Goal: Task Accomplishment & Management: Complete application form

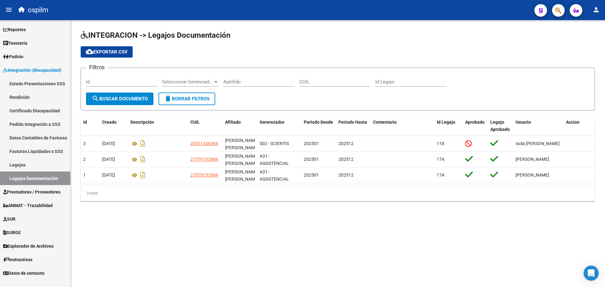
click at [24, 193] on span "Prestadores / Proveedores" at bounding box center [31, 192] width 57 height 7
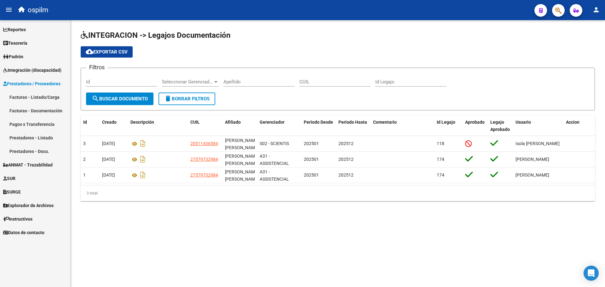
click at [28, 99] on link "Facturas - Listado/Carga" at bounding box center [35, 97] width 70 height 14
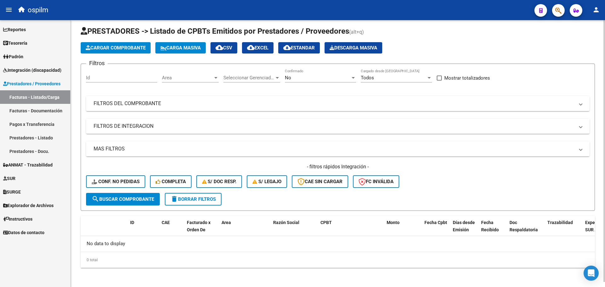
scroll to position [5, 0]
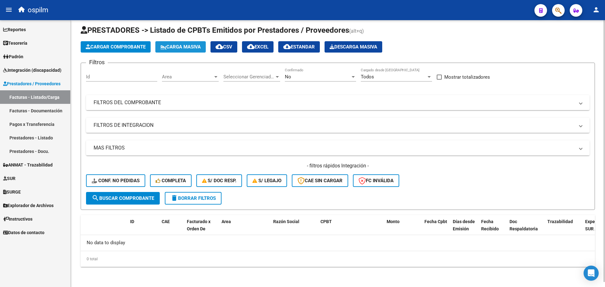
click at [171, 49] on span "Carga Masiva" at bounding box center [180, 47] width 40 height 6
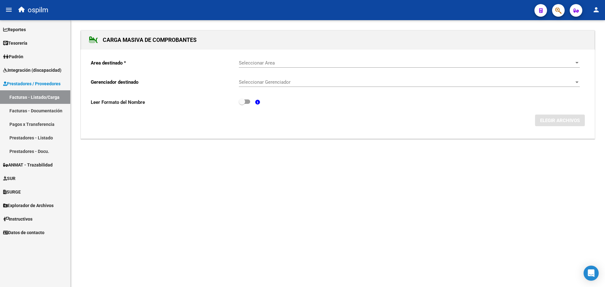
click at [253, 64] on span "Seleccionar Area" at bounding box center [406, 63] width 335 height 6
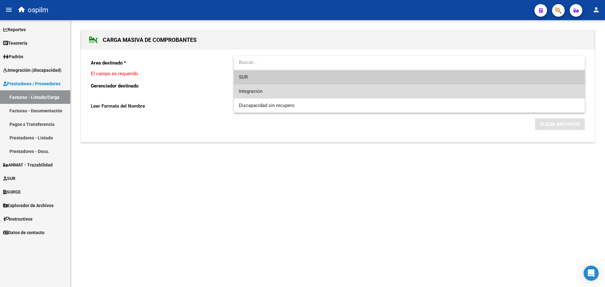
click at [266, 94] on span "Integración" at bounding box center [409, 91] width 341 height 14
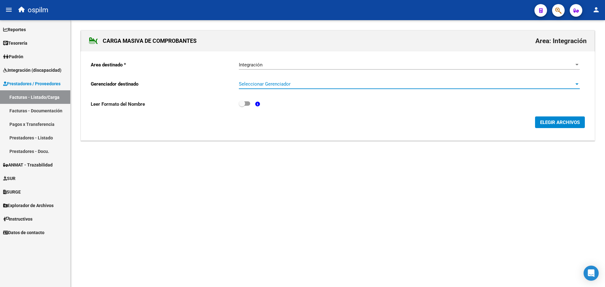
click at [274, 83] on span "Seleccionar Gerenciador" at bounding box center [406, 84] width 335 height 6
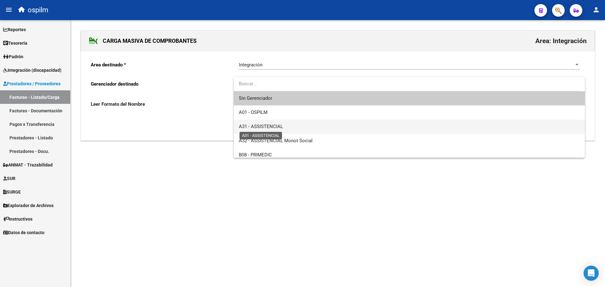
click at [271, 124] on span "A31 - ASSISTENCIAL" at bounding box center [261, 127] width 44 height 6
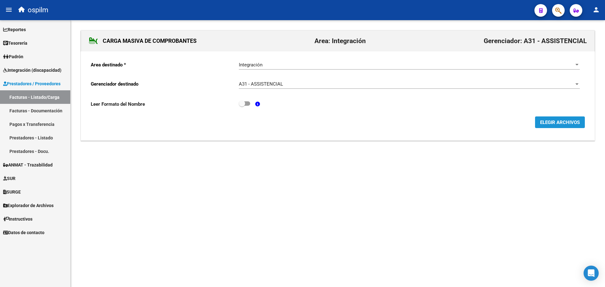
click at [549, 122] on span "ELEGIR ARCHIVOS" at bounding box center [560, 123] width 40 height 6
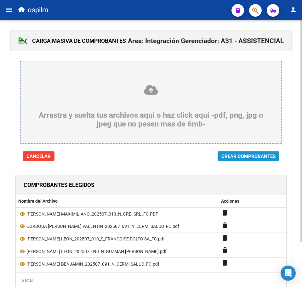
click at [248, 158] on span "Crear Comprobantes" at bounding box center [249, 157] width 54 height 6
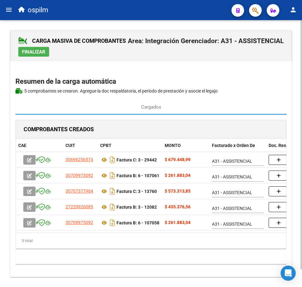
click at [118, 233] on datatable-body "30696256574 Factura C: 3 - 29442 $ 679.448,99 A31 - ASSISTENCIAL add 3070997309…" at bounding box center [151, 192] width 271 height 81
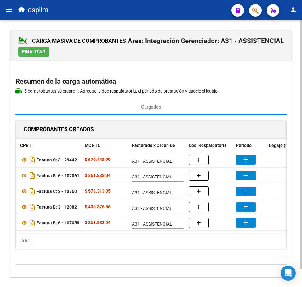
scroll to position [0, 123]
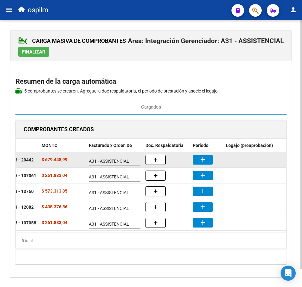
click at [201, 160] on mat-icon "add" at bounding box center [203, 160] width 8 height 8
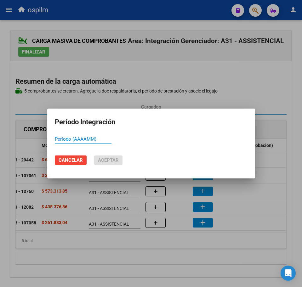
paste input "202507"
type input "202507"
click at [120, 159] on button "Aceptar" at bounding box center [108, 160] width 28 height 9
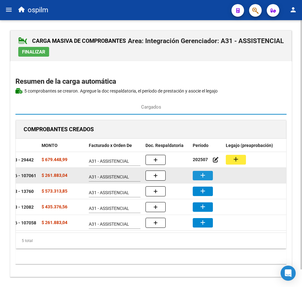
click at [204, 178] on mat-icon "add" at bounding box center [203, 176] width 8 height 8
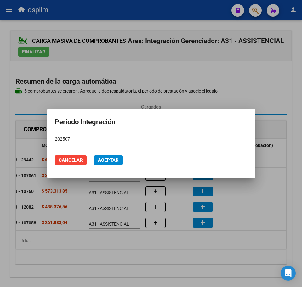
type input "202507"
click at [114, 161] on span "Aceptar" at bounding box center [108, 161] width 21 height 6
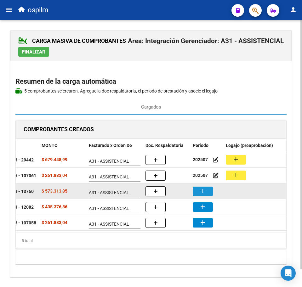
click at [202, 192] on mat-icon "add" at bounding box center [203, 192] width 8 height 8
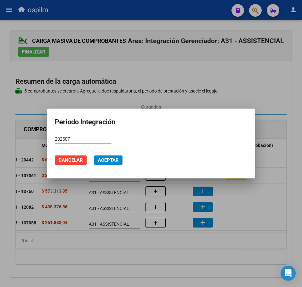
type input "202507"
click at [111, 159] on span "Aceptar" at bounding box center [108, 161] width 21 height 6
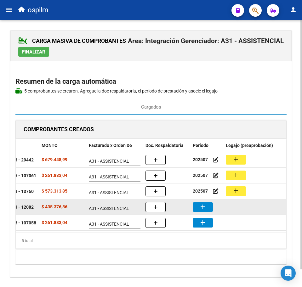
click at [201, 208] on mat-icon "add" at bounding box center [203, 207] width 8 height 8
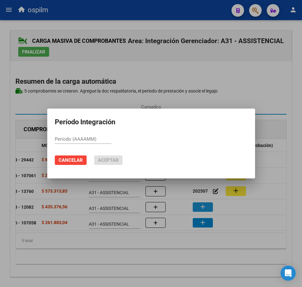
paste input "202507"
type input "202507"
click at [107, 162] on span "Aceptar" at bounding box center [108, 161] width 21 height 6
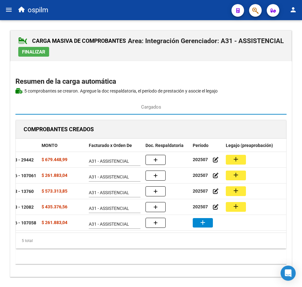
click at [200, 224] on mat-icon "add" at bounding box center [203, 223] width 8 height 8
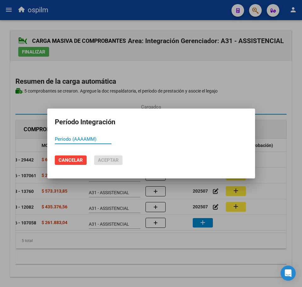
paste input "202507"
type input "202507"
click at [111, 160] on span "Aceptar" at bounding box center [108, 161] width 21 height 6
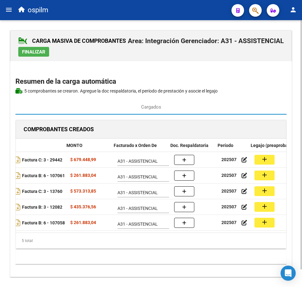
scroll to position [0, 87]
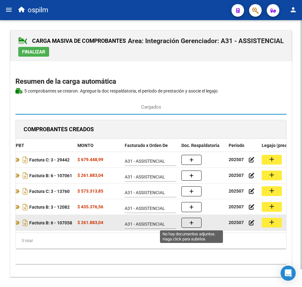
click at [188, 225] on button "button" at bounding box center [192, 223] width 20 height 10
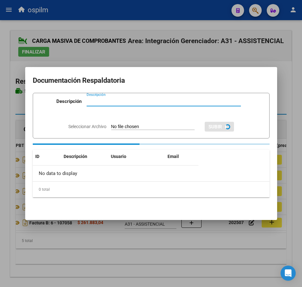
paste input "Planilla de asistencia"
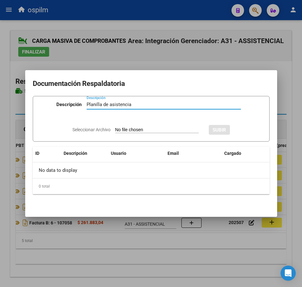
type input "Planilla de asistencia"
click at [139, 128] on input "Seleccionar Archivo" at bounding box center [157, 130] width 84 height 6
type input "C:\fakepath\[PERSON_NAME] BENJAMIN_202507_091_N_CERMI SALUD_PA.pdf"
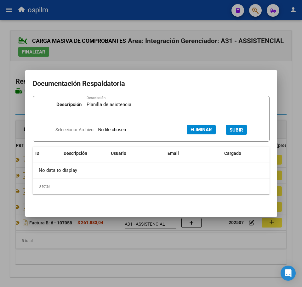
click at [243, 129] on span "SUBIR" at bounding box center [237, 130] width 14 height 6
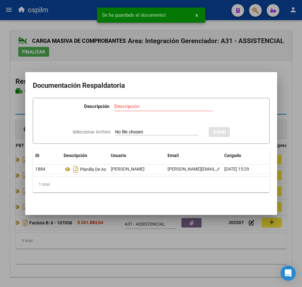
click at [271, 223] on div at bounding box center [151, 143] width 302 height 287
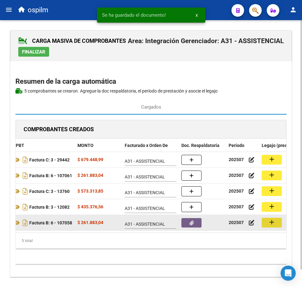
click at [271, 223] on mat-icon "add" at bounding box center [272, 223] width 8 height 8
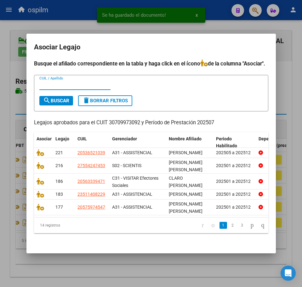
click at [65, 88] on input "CUIL / Apellido" at bounding box center [74, 85] width 71 height 6
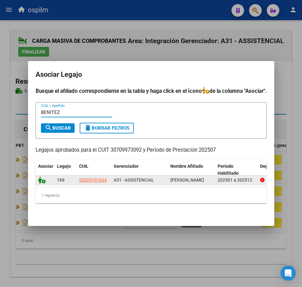
type input "BENITEZ"
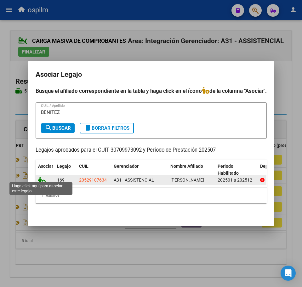
click at [42, 177] on icon at bounding box center [42, 180] width 8 height 7
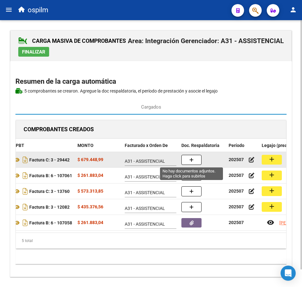
click at [192, 159] on icon "button" at bounding box center [191, 160] width 4 height 5
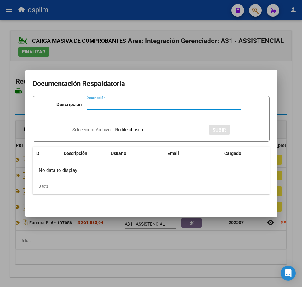
paste input "Planilla de asistencia"
type input "Planilla de asistencia"
click at [141, 130] on input "Seleccionar Archivo" at bounding box center [157, 130] width 84 height 6
type input "C:\fakepath\[PERSON_NAME] MAXIMILIANO_202507_013_N_CREI SRL_PA.pdf"
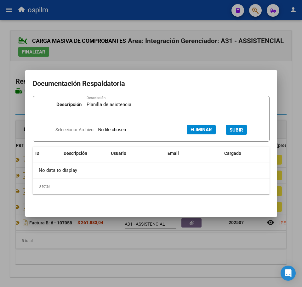
click at [240, 129] on span "SUBIR" at bounding box center [237, 130] width 14 height 6
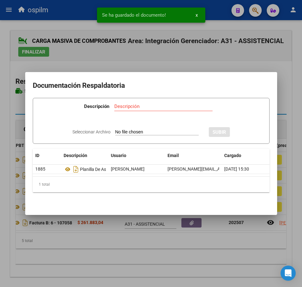
click at [155, 248] on div at bounding box center [151, 143] width 302 height 287
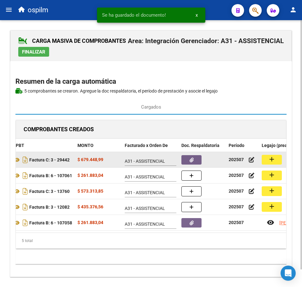
click at [270, 158] on mat-icon "add" at bounding box center [272, 160] width 8 height 8
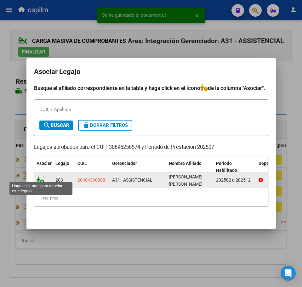
click at [39, 177] on icon at bounding box center [41, 180] width 8 height 7
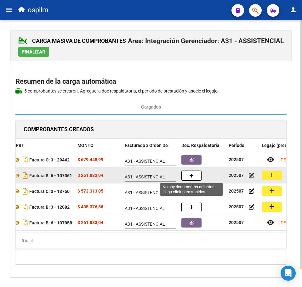
click at [195, 179] on button "button" at bounding box center [192, 176] width 20 height 10
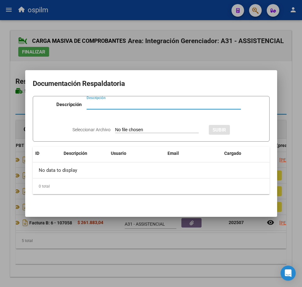
paste input "Planilla de asistencia"
type input "Planilla de asistencia"
click at [144, 127] on app-file-uploader "Seleccionar Archivo" at bounding box center [137, 130] width 131 height 6
click at [158, 133] on input "Seleccionar Archivo" at bounding box center [157, 130] width 84 height 6
type input "C:\fakepath\CORDOBA [PERSON_NAME] VALENTIN_202507_091_N_CERMI SALUD_PA.pdf"
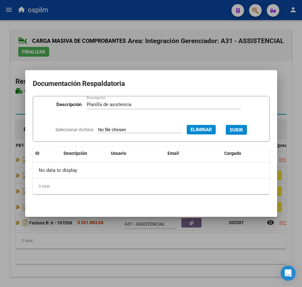
click at [243, 128] on span "SUBIR" at bounding box center [237, 130] width 14 height 6
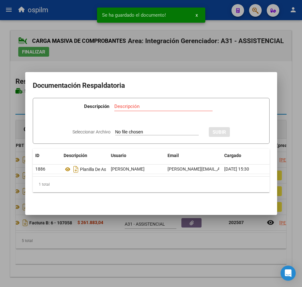
click at [214, 243] on div at bounding box center [151, 143] width 302 height 287
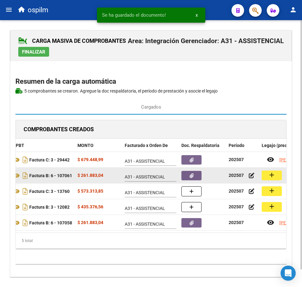
click at [266, 174] on button "add" at bounding box center [272, 176] width 20 height 10
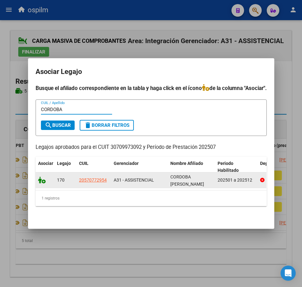
type input "CORDOBA"
click at [41, 179] on icon at bounding box center [42, 180] width 8 height 7
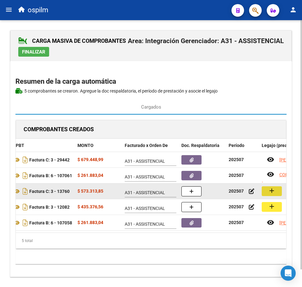
click at [269, 193] on mat-icon "add" at bounding box center [272, 191] width 8 height 8
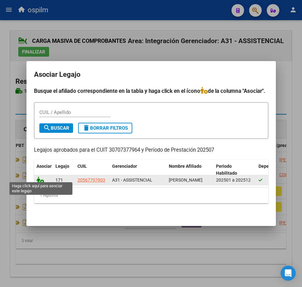
click at [37, 177] on icon at bounding box center [41, 180] width 8 height 7
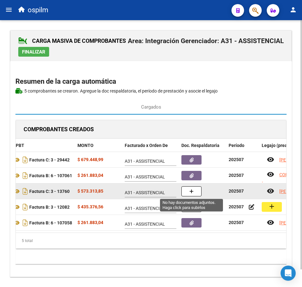
click at [188, 194] on button "button" at bounding box center [192, 192] width 20 height 10
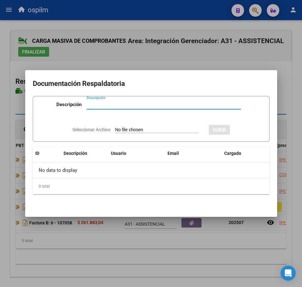
paste input "Planilla de asistencia"
type input "Planilla de asistencia"
click at [130, 127] on input "Seleccionar Archivo" at bounding box center [157, 130] width 84 height 6
type input "C:\fakepath\[PERSON_NAME] LEON_202507_010_S_FRANCOISE DOLTO SA_PA.pdf"
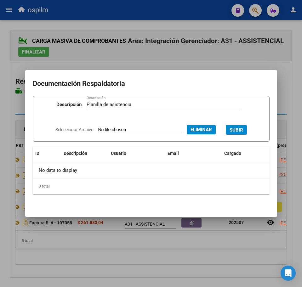
click at [241, 129] on span "SUBIR" at bounding box center [237, 130] width 14 height 6
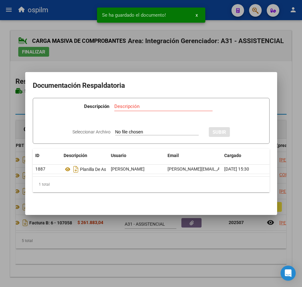
click at [84, 263] on div at bounding box center [151, 143] width 302 height 287
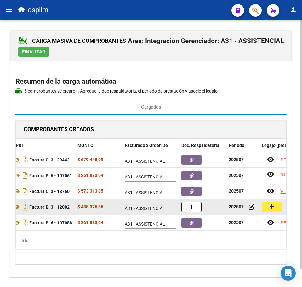
click at [272, 206] on mat-icon "add" at bounding box center [272, 207] width 8 height 8
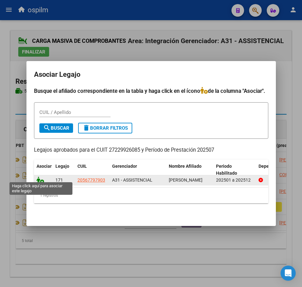
click at [42, 179] on icon at bounding box center [41, 180] width 8 height 7
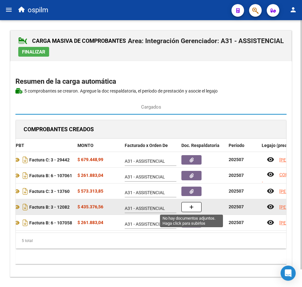
click at [189, 209] on button "button" at bounding box center [192, 207] width 20 height 10
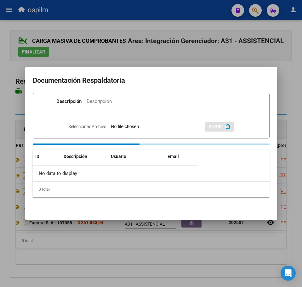
paste input "Planilla de asistencia"
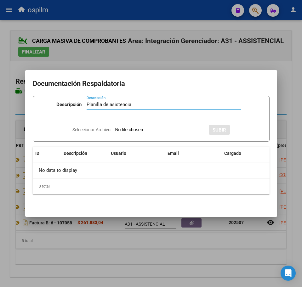
type input "Planilla de asistencia"
click at [122, 131] on input "Seleccionar Archivo" at bounding box center [157, 130] width 84 height 6
type input "C:\fakepath\[PERSON_NAME] LEON_202507_090_N_GUZMAN [PERSON_NAME].pdf"
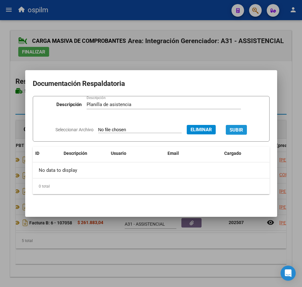
click at [243, 133] on span "SUBIR" at bounding box center [237, 130] width 14 height 6
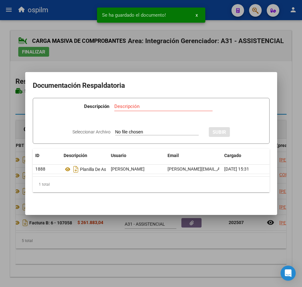
click at [159, 250] on div at bounding box center [151, 143] width 302 height 287
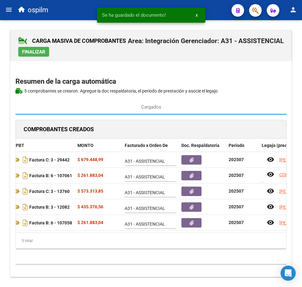
click at [42, 52] on span "Finalizar" at bounding box center [33, 52] width 23 height 6
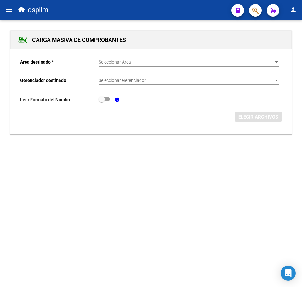
click at [126, 60] on span "Seleccionar Area" at bounding box center [186, 62] width 175 height 5
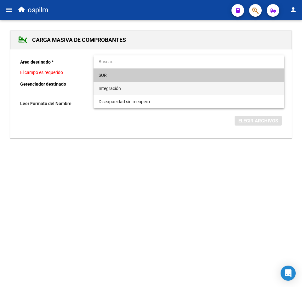
click at [125, 88] on span "Integración" at bounding box center [189, 88] width 181 height 13
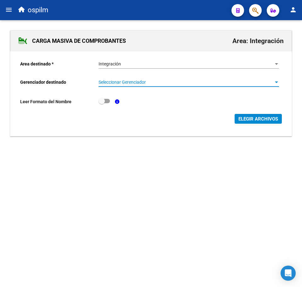
click at [125, 81] on span "Seleccionar Gerenciador" at bounding box center [186, 82] width 175 height 5
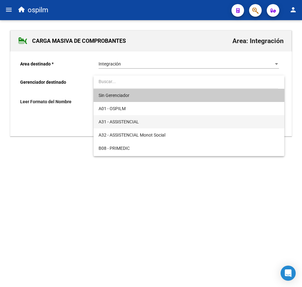
click at [128, 119] on span "A31 - ASSISTENCIAL" at bounding box center [119, 121] width 40 height 5
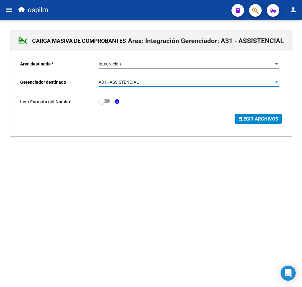
click at [259, 118] on span "ELEGIR ARCHIVOS" at bounding box center [259, 119] width 40 height 6
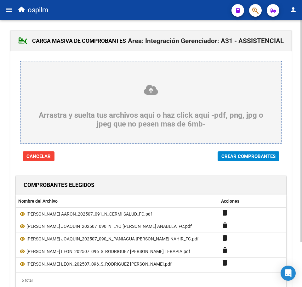
click at [236, 166] on div at bounding box center [150, 165] width 281 height 9
click at [237, 158] on span "Crear Comprobantes" at bounding box center [249, 157] width 54 height 6
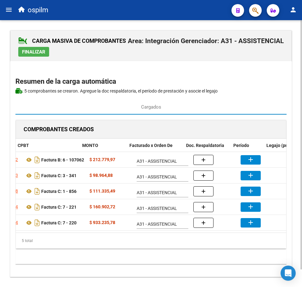
scroll to position [0, 111]
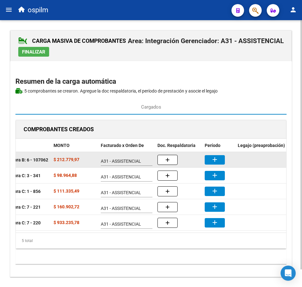
click at [214, 160] on mat-icon "add" at bounding box center [215, 160] width 8 height 8
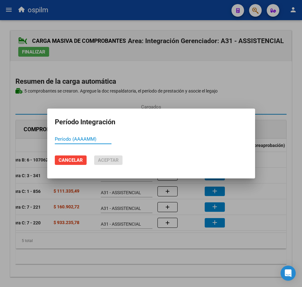
paste input "202507"
type input "202507"
click at [109, 159] on span "Aceptar" at bounding box center [108, 161] width 21 height 6
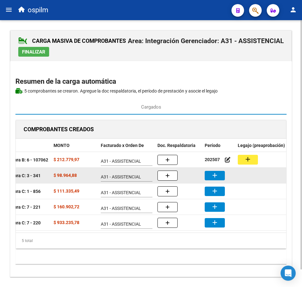
click at [217, 174] on mat-icon "add" at bounding box center [215, 176] width 8 height 8
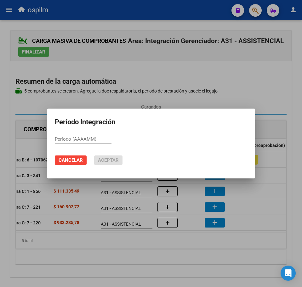
paste input "202507"
type input "202507"
click at [115, 155] on mat-dialog-actions "Cancelar Aceptar" at bounding box center [151, 160] width 193 height 21
click at [109, 158] on span "Aceptar" at bounding box center [108, 161] width 21 height 6
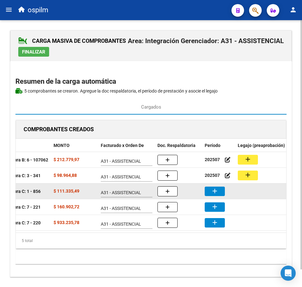
click at [218, 193] on mat-icon "add" at bounding box center [215, 192] width 8 height 8
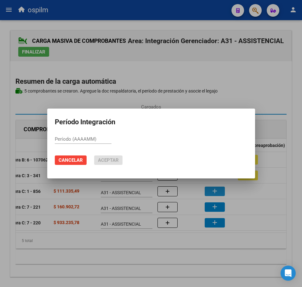
paste input "202507"
type input "202507"
click at [107, 156] on button "Aceptar" at bounding box center [108, 160] width 28 height 9
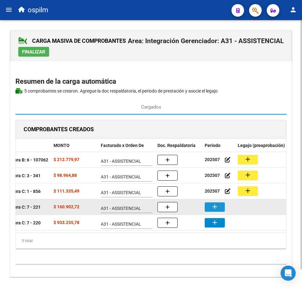
click at [222, 206] on button "add" at bounding box center [215, 207] width 20 height 9
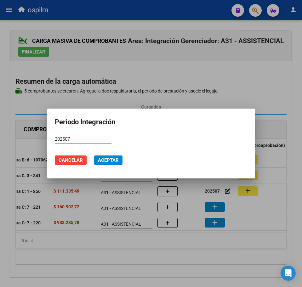
type input "202507"
click at [110, 160] on span "Aceptar" at bounding box center [108, 161] width 21 height 6
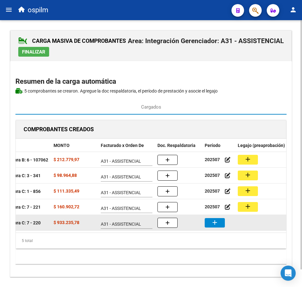
click at [219, 223] on button "add" at bounding box center [215, 222] width 20 height 9
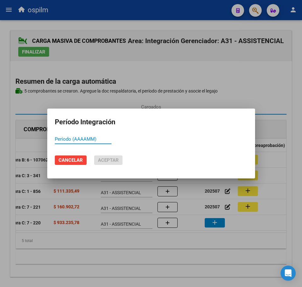
paste input "202507"
type input "202507"
click at [110, 162] on span "Aceptar" at bounding box center [108, 161] width 21 height 6
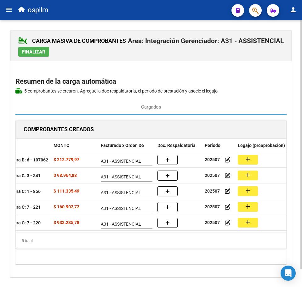
click at [181, 249] on div "5 total" at bounding box center [151, 241] width 271 height 16
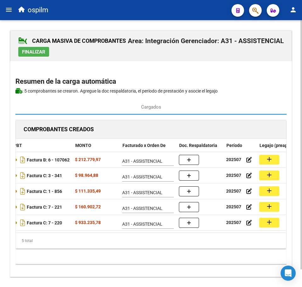
scroll to position [0, 90]
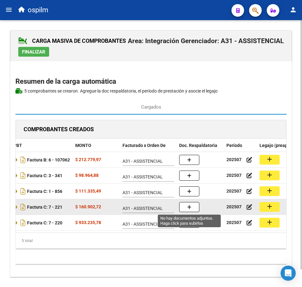
click at [194, 207] on button "button" at bounding box center [189, 207] width 20 height 10
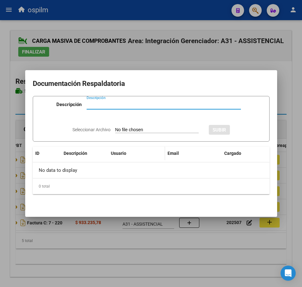
paste input "Planilla de asistencia"
type input "Planilla de asistencia"
click at [137, 131] on input "Seleccionar Archivo" at bounding box center [157, 130] width 84 height 6
type input "C:\fakepath\[PERSON_NAME] LEON_202507_096_S_RODRIGUEZ [PERSON_NAME] TERAPIA.pdf"
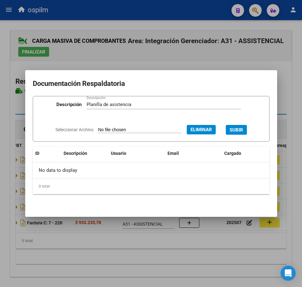
click at [241, 128] on span "SUBIR" at bounding box center [237, 130] width 14 height 6
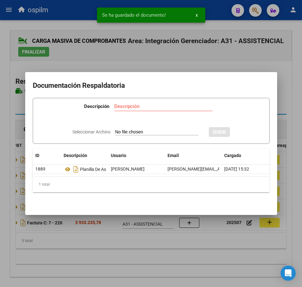
click at [160, 258] on div at bounding box center [151, 143] width 302 height 287
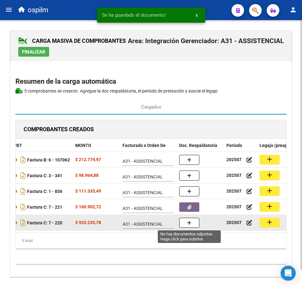
click at [184, 224] on button "button" at bounding box center [189, 223] width 20 height 10
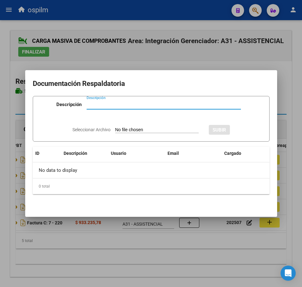
paste input "Planilla de asistencia"
type input "Planilla de asistencia"
click at [142, 129] on input "Seleccionar Archivo" at bounding box center [157, 130] width 84 height 6
type input "C:\fakepath\[PERSON_NAME] LEON_202507_096_S_RODRIGUEZ [PERSON_NAME].pdf"
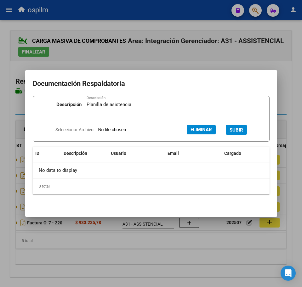
click at [243, 127] on span "SUBIR" at bounding box center [237, 130] width 14 height 6
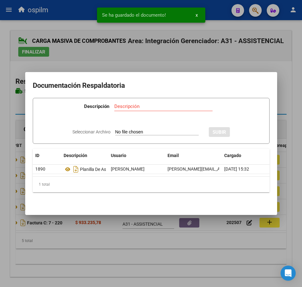
click at [155, 260] on div at bounding box center [151, 143] width 302 height 287
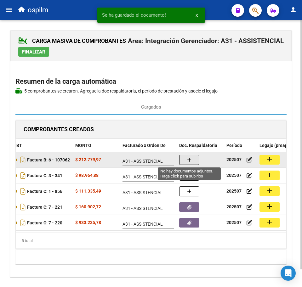
click at [189, 160] on icon "button" at bounding box center [189, 160] width 4 height 5
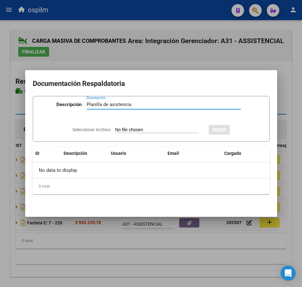
type input "Planilla de asistencia"
click at [145, 127] on app-file-uploader "Seleccionar Archivo" at bounding box center [137, 130] width 131 height 6
click at [124, 130] on input "Seleccionar Archivo" at bounding box center [157, 130] width 84 height 6
type input "C:\fakepath\[PERSON_NAME] AARON_202507_091_N_CERMI SALUD_PA.pdf"
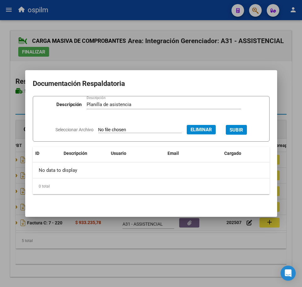
click at [240, 127] on span "SUBIR" at bounding box center [237, 130] width 14 height 6
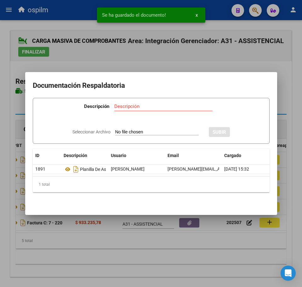
click at [171, 250] on div at bounding box center [151, 143] width 302 height 287
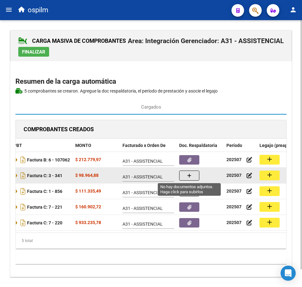
click at [191, 174] on icon "button" at bounding box center [189, 176] width 4 height 5
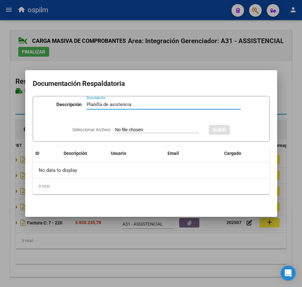
type input "Planilla de asistencia"
click at [141, 129] on input "Seleccionar Archivo" at bounding box center [157, 130] width 84 height 6
type input "C:\fakepath\[PERSON_NAME] JOAQUIN_202507_090_N_EYO [PERSON_NAME] ANABELA_PA.pdf"
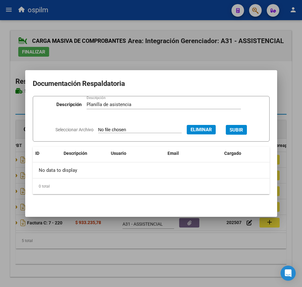
click at [243, 128] on span "SUBIR" at bounding box center [237, 130] width 14 height 6
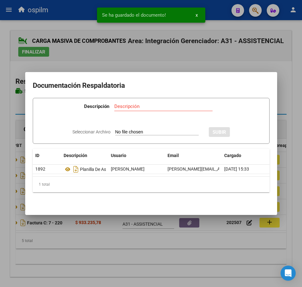
click at [185, 258] on div at bounding box center [151, 143] width 302 height 287
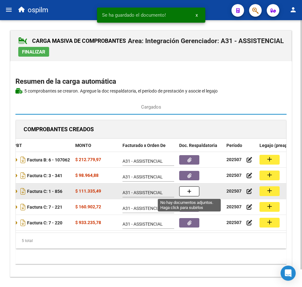
click at [188, 194] on icon "button" at bounding box center [189, 191] width 4 height 5
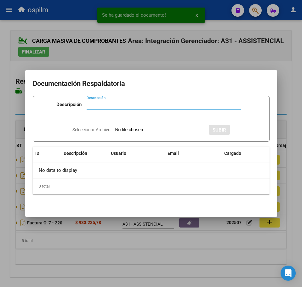
paste input "Planilla de asistencia"
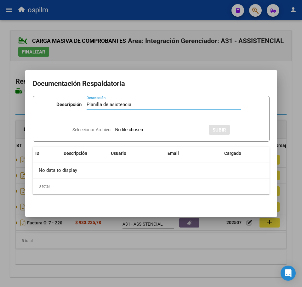
type input "Planilla de asistencia"
click at [132, 129] on input "Seleccionar Archivo" at bounding box center [157, 130] width 84 height 6
type input "C:\fakepath\[PERSON_NAME] JOAQUIN_202507_090_N_PANIAGUA [PERSON_NAME] NAHIR_PA.…"
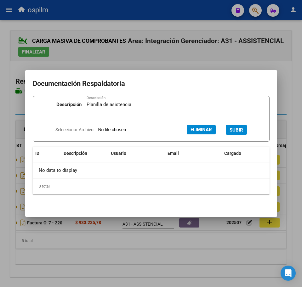
click at [242, 131] on span "SUBIR" at bounding box center [237, 130] width 14 height 6
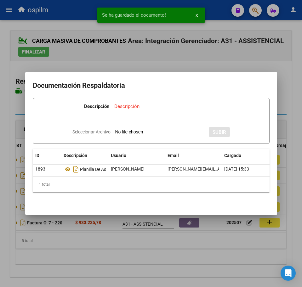
click at [206, 265] on div at bounding box center [151, 143] width 302 height 287
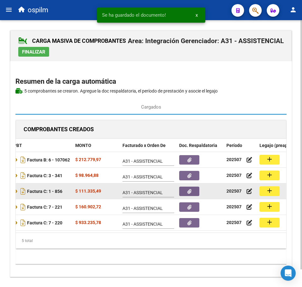
click at [266, 193] on button "add" at bounding box center [270, 192] width 20 height 10
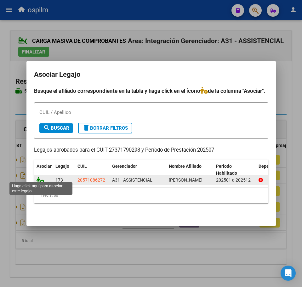
click at [39, 178] on icon at bounding box center [41, 180] width 8 height 7
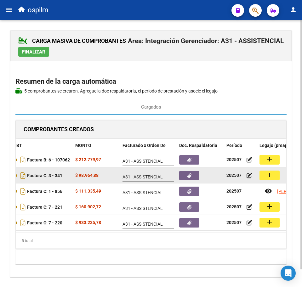
click at [266, 177] on button "add" at bounding box center [270, 176] width 20 height 10
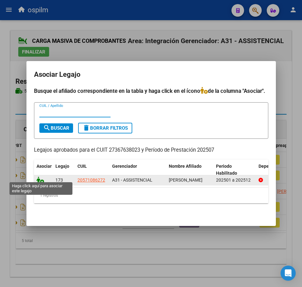
click at [39, 179] on icon at bounding box center [41, 180] width 8 height 7
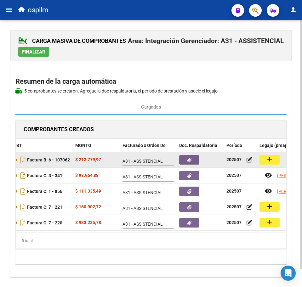
click at [268, 161] on mat-icon "add" at bounding box center [270, 160] width 8 height 8
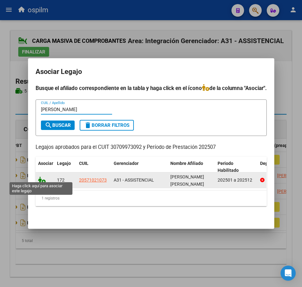
type input "[PERSON_NAME]"
click at [40, 178] on icon at bounding box center [42, 180] width 8 height 7
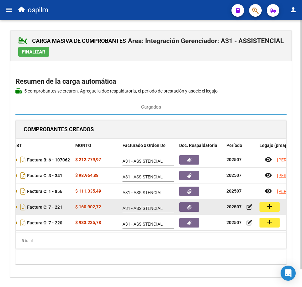
click at [272, 206] on mat-icon "add" at bounding box center [270, 207] width 8 height 8
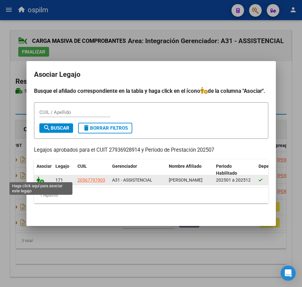
click at [41, 177] on icon at bounding box center [41, 180] width 8 height 7
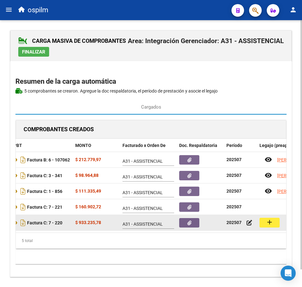
click at [272, 222] on mat-icon "add" at bounding box center [270, 223] width 8 height 8
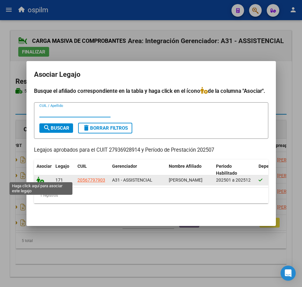
click at [38, 179] on icon at bounding box center [41, 180] width 8 height 7
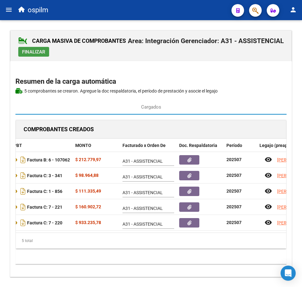
click at [28, 53] on span "Finalizar" at bounding box center [33, 52] width 23 height 6
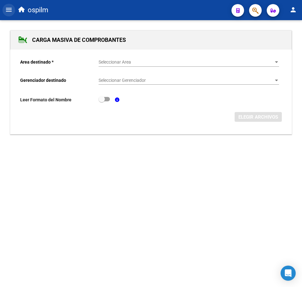
click at [7, 11] on mat-icon "menu" at bounding box center [9, 10] width 8 height 8
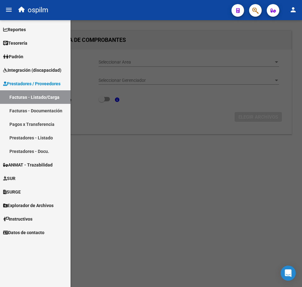
click at [53, 93] on link "Facturas - Listado/Carga" at bounding box center [35, 97] width 71 height 14
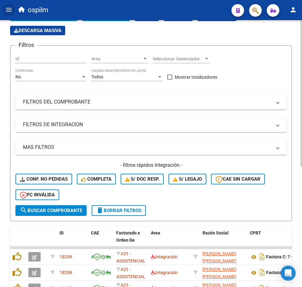
scroll to position [158, 0]
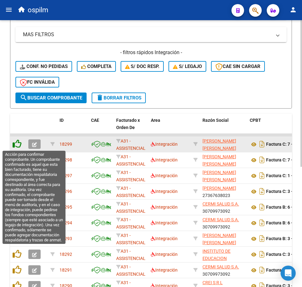
click at [14, 146] on icon at bounding box center [17, 144] width 9 height 9
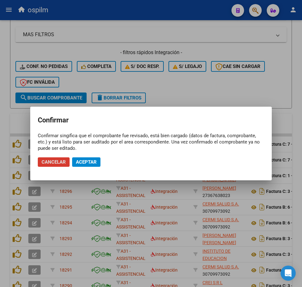
click at [84, 157] on mat-dialog-actions "Cancelar Aceptar" at bounding box center [151, 162] width 227 height 21
click at [85, 161] on span "Aceptar" at bounding box center [86, 162] width 21 height 6
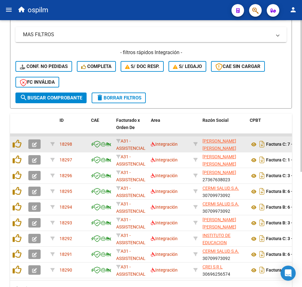
click at [19, 149] on div at bounding box center [18, 145] width 11 height 10
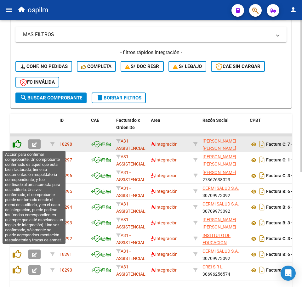
click at [17, 147] on icon at bounding box center [17, 144] width 9 height 9
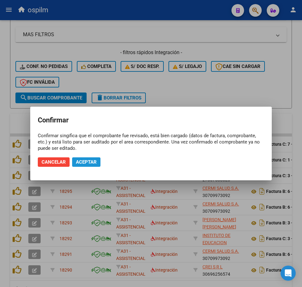
click at [78, 162] on span "Aceptar" at bounding box center [86, 162] width 21 height 6
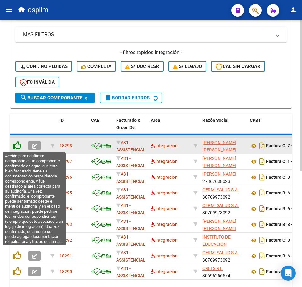
click at [19, 146] on icon at bounding box center [17, 145] width 9 height 9
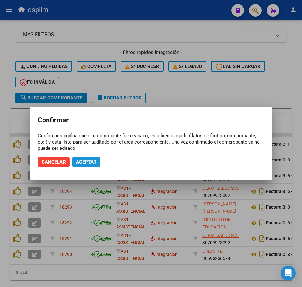
click at [78, 164] on span "Aceptar" at bounding box center [86, 162] width 21 height 6
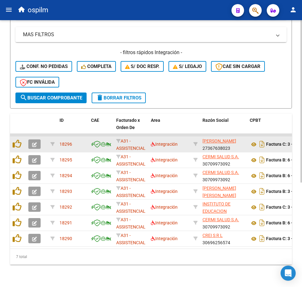
click at [17, 150] on datatable-body-cell at bounding box center [18, 144] width 16 height 15
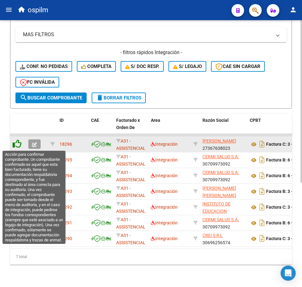
click at [18, 147] on icon at bounding box center [17, 144] width 9 height 9
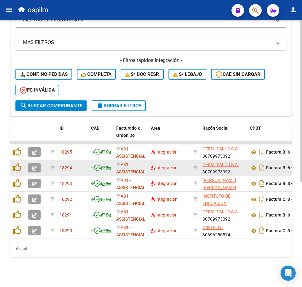
scroll to position [156, 0]
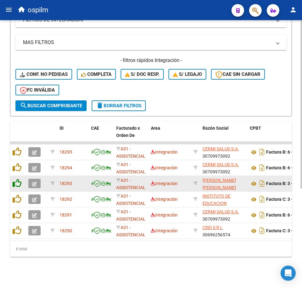
click at [15, 179] on icon at bounding box center [17, 183] width 9 height 9
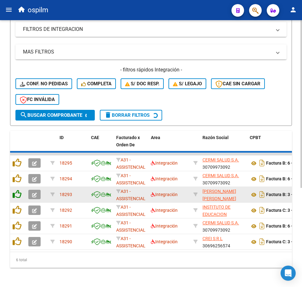
click at [17, 177] on icon at bounding box center [17, 178] width 9 height 9
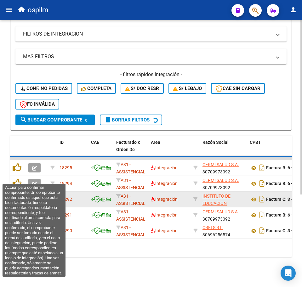
click at [17, 179] on icon at bounding box center [17, 183] width 9 height 9
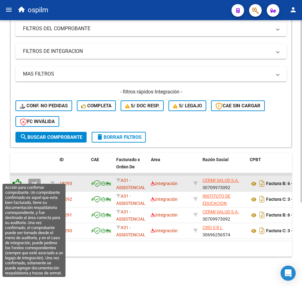
click at [17, 179] on icon at bounding box center [17, 183] width 9 height 9
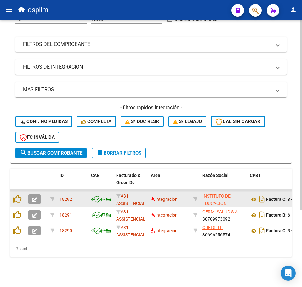
scroll to position [109, 0]
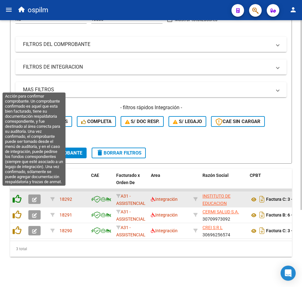
click at [18, 195] on icon at bounding box center [17, 199] width 9 height 9
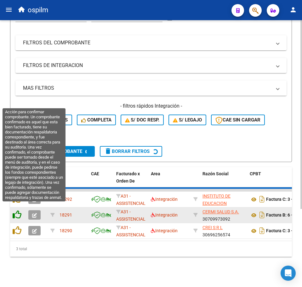
click at [18, 211] on icon at bounding box center [17, 215] width 9 height 9
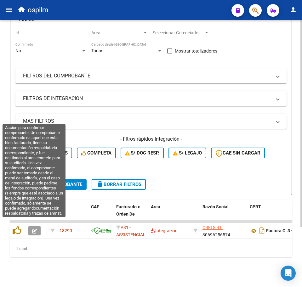
scroll to position [77, 0]
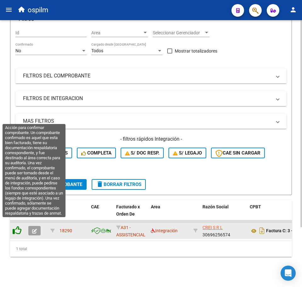
click at [15, 226] on icon at bounding box center [17, 230] width 9 height 9
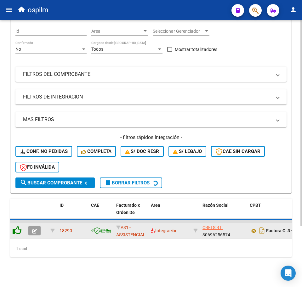
scroll to position [66, 0]
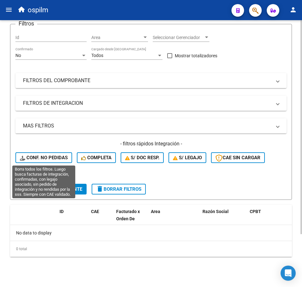
click at [38, 158] on span "Conf. no pedidas" at bounding box center [44, 158] width 48 height 6
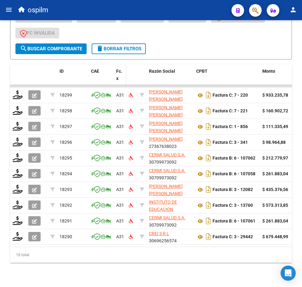
scroll to position [219, 0]
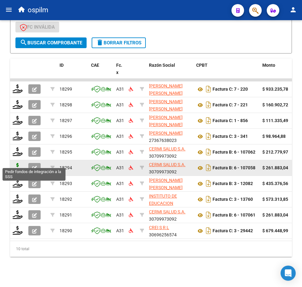
click at [16, 163] on icon at bounding box center [18, 167] width 10 height 9
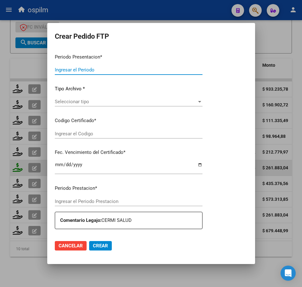
type input "202507"
type input "$ 261.883,04"
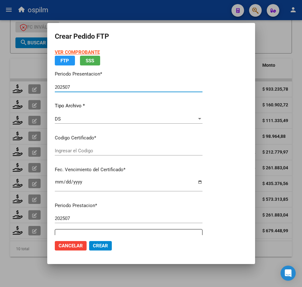
type input "ARG02000529107632021012020230120BS437"
type input "[DATE]"
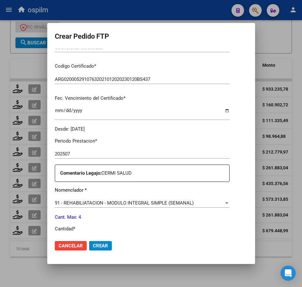
scroll to position [158, 0]
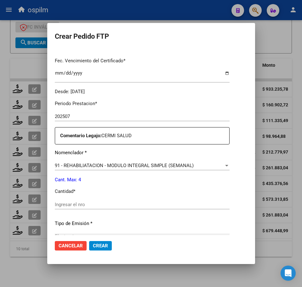
click at [99, 203] on input "Ingresar el nro" at bounding box center [142, 205] width 175 height 6
type input "4"
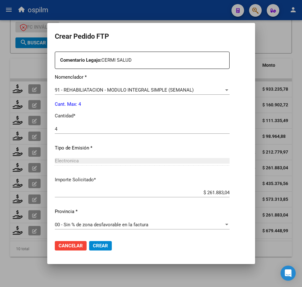
click at [94, 246] on span "Crear" at bounding box center [100, 246] width 15 height 6
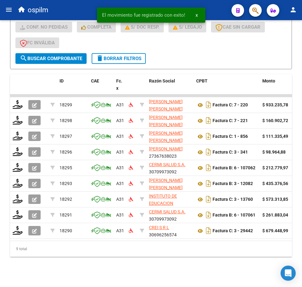
scroll to position [203, 0]
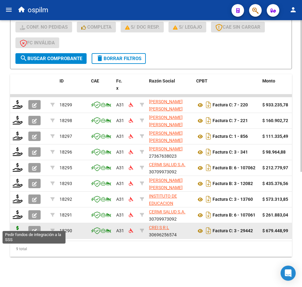
click at [20, 226] on icon at bounding box center [18, 230] width 10 height 9
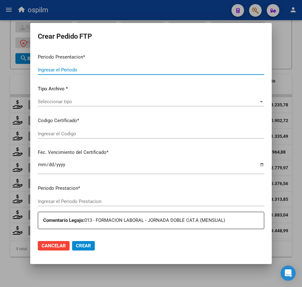
type input "202507"
type input "$ 679.448,99"
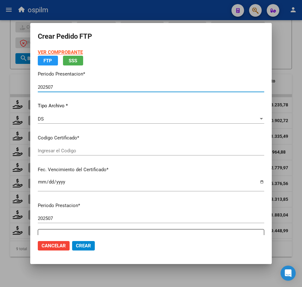
type input "ARG02000484300882017022420200224BS448"
type input "[DATE]"
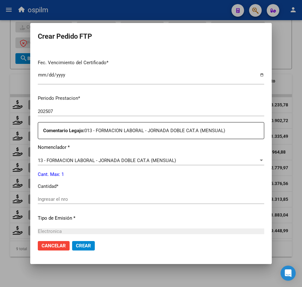
scroll to position [158, 0]
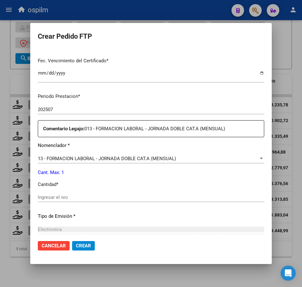
click at [74, 199] on input "Ingresar el nro" at bounding box center [151, 198] width 227 height 6
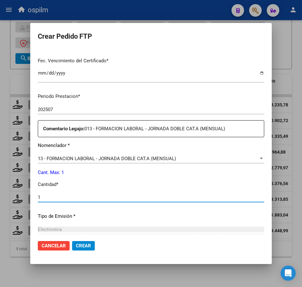
type input "1"
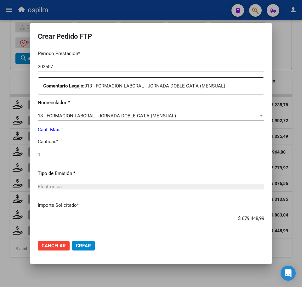
scroll to position [226, 0]
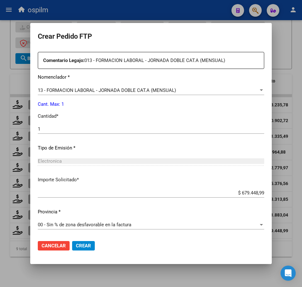
drag, startPoint x: 92, startPoint y: 247, endPoint x: 86, endPoint y: 243, distance: 6.6
click at [92, 247] on button "Crear" at bounding box center [83, 245] width 23 height 9
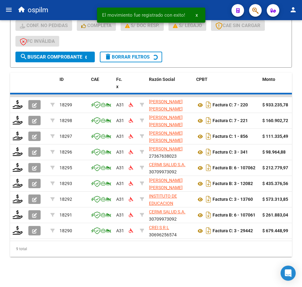
scroll to position [188, 0]
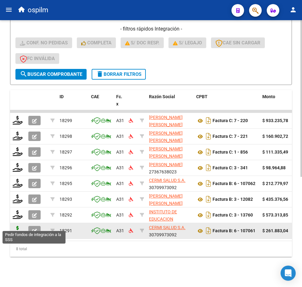
click at [17, 226] on icon at bounding box center [18, 230] width 10 height 9
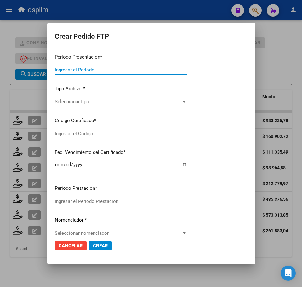
type input "202507"
type input "$ 261.883,04"
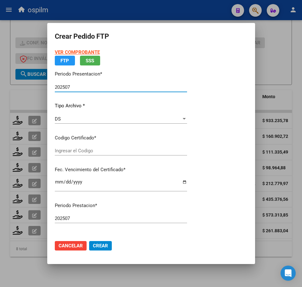
type input "ARG02000570772952022020120270201BS460"
type input "[DATE]"
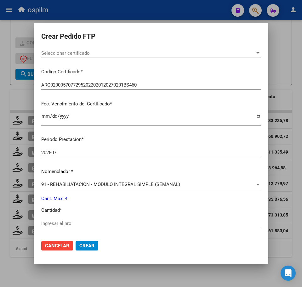
scroll to position [118, 0]
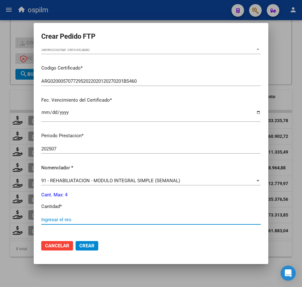
click at [71, 223] on input "Ingresar el nro" at bounding box center [151, 220] width 220 height 6
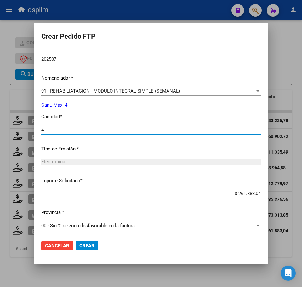
scroll to position [209, 0]
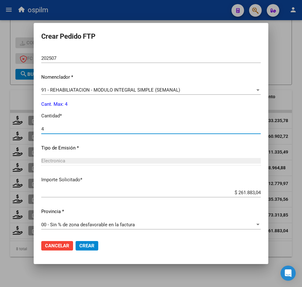
type input "4"
click at [95, 245] on span "Crear" at bounding box center [86, 246] width 15 height 6
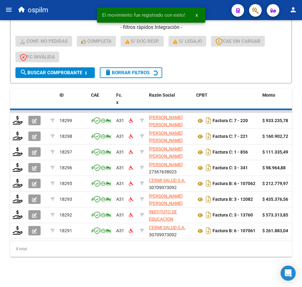
scroll to position [172, 0]
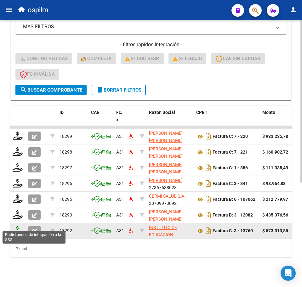
click at [20, 226] on icon at bounding box center [18, 230] width 10 height 9
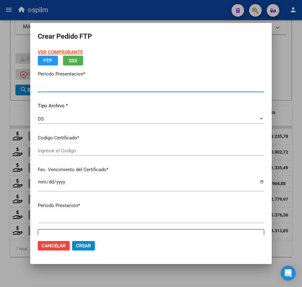
type input "202507"
type input "$ 573.313,85"
type input "ARG02000567797902022111120271111BS427"
type input "[DATE]"
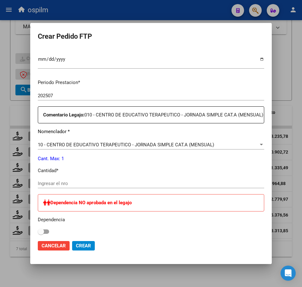
scroll to position [197, 0]
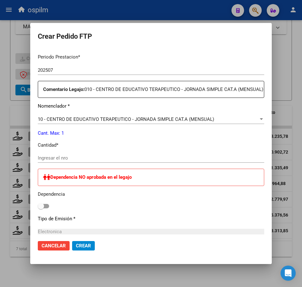
click at [67, 161] on input "Ingresar el nro" at bounding box center [151, 158] width 227 height 6
type input "1"
click at [46, 209] on span at bounding box center [43, 206] width 11 height 4
click at [41, 209] on input "checkbox" at bounding box center [41, 209] width 0 height 0
checkbox input "true"
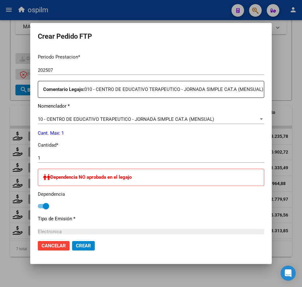
click at [78, 244] on span "Crear" at bounding box center [83, 246] width 15 height 6
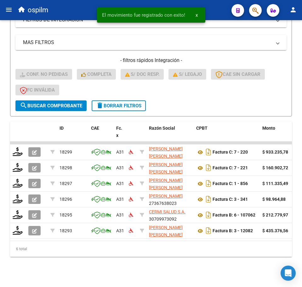
scroll to position [156, 0]
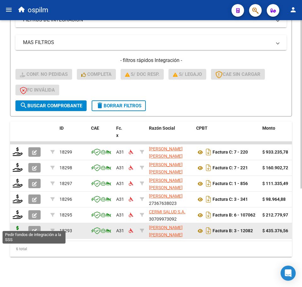
click at [15, 226] on icon at bounding box center [18, 230] width 10 height 9
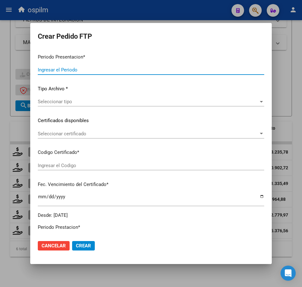
type input "202507"
type input "$ 435.376,56"
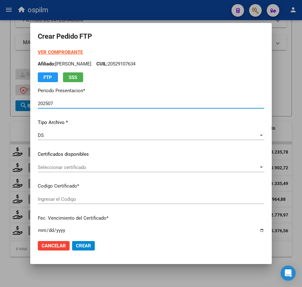
type input "ARG02000567797902022111120271111BS427"
type input "[DATE]"
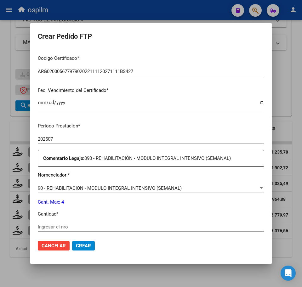
scroll to position [158, 0]
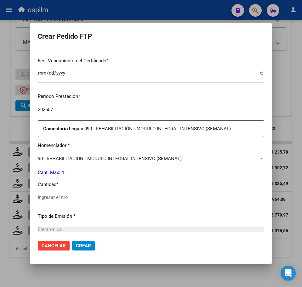
click at [57, 200] on input "Ingresar el nro" at bounding box center [151, 198] width 227 height 6
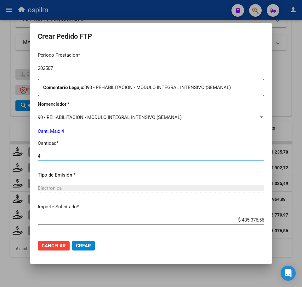
scroll to position [226, 0]
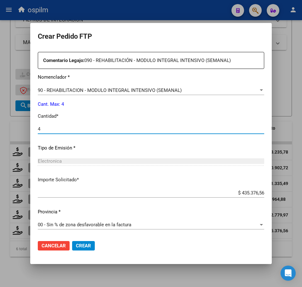
type input "4"
click at [85, 250] on button "Crear" at bounding box center [83, 245] width 23 height 9
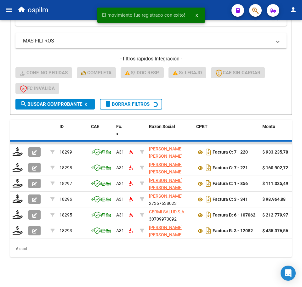
scroll to position [140, 0]
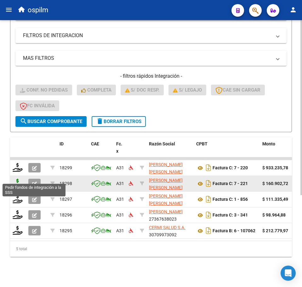
click at [16, 180] on icon at bounding box center [18, 183] width 10 height 9
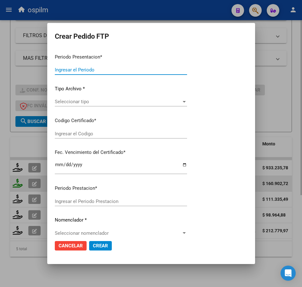
type input "202507"
type input "$ 160.902,72"
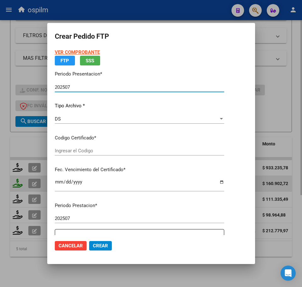
type input "ARG02000567797902022111120271111BS427"
type input "[DATE]"
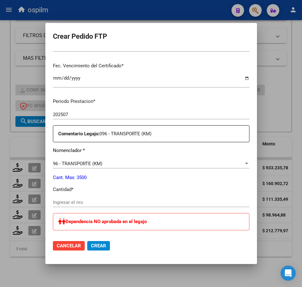
scroll to position [158, 0]
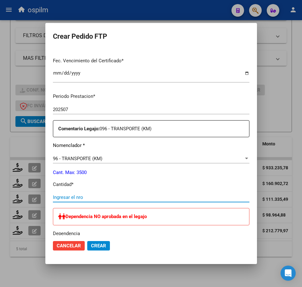
click at [66, 196] on input "Ingresar el nro" at bounding box center [151, 198] width 197 height 6
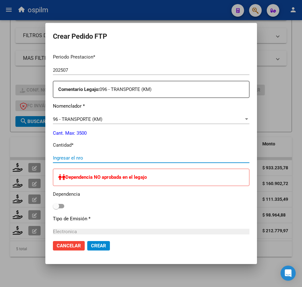
click at [54, 206] on div "Dependencia NO aprobada en el legajo Dependencia" at bounding box center [151, 190] width 197 height 42
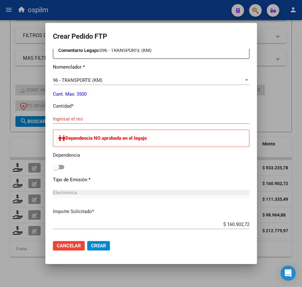
click at [53, 206] on div "Periodo Prestacion * 202507 Ingresar el Periodo Prestacion Comentario Legajo: 0…" at bounding box center [151, 170] width 197 height 321
click at [53, 167] on span at bounding box center [58, 167] width 11 height 4
click at [56, 169] on input "checkbox" at bounding box center [56, 169] width 0 height 0
checkbox input "true"
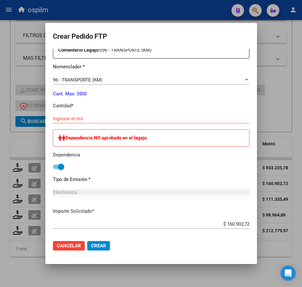
click at [67, 115] on div "Ingresar el nro" at bounding box center [151, 118] width 197 height 9
click at [67, 117] on input "Ingresar el nro" at bounding box center [151, 119] width 197 height 6
click at [64, 119] on input "Ingresar el nro" at bounding box center [151, 119] width 197 height 6
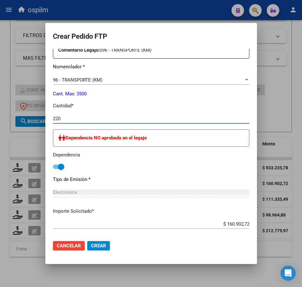
type input "220"
click at [242, 161] on div "Dependencia NO aprobada en el legajo Dependencia" at bounding box center [151, 151] width 197 height 42
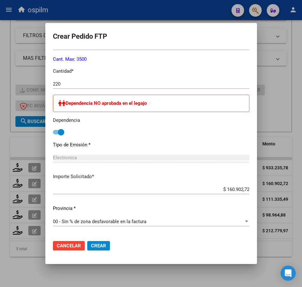
scroll to position [332, 0]
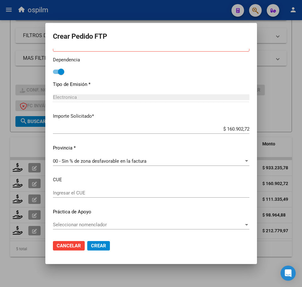
click at [91, 246] on span "Crear" at bounding box center [98, 246] width 15 height 6
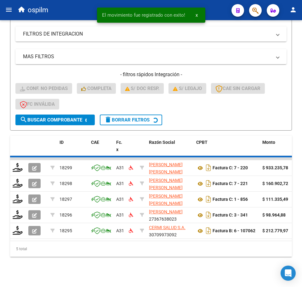
scroll to position [125, 0]
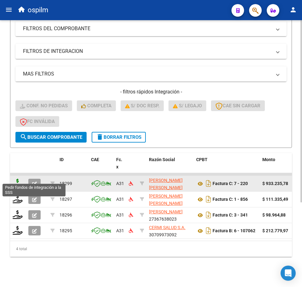
click at [17, 179] on icon at bounding box center [18, 183] width 10 height 9
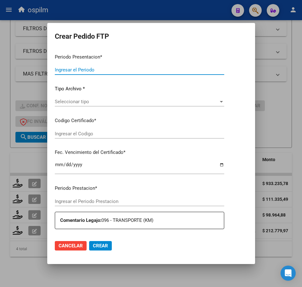
type input "202507"
type input "$ 933.235,78"
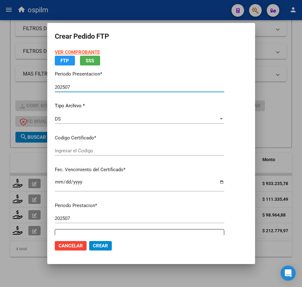
type input "ARG02000567797902022111120271111BS427"
type input "[DATE]"
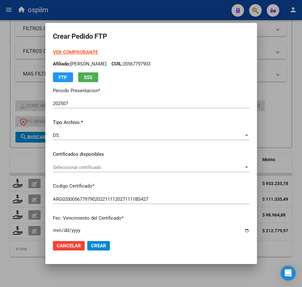
click at [148, 229] on input "[DATE]" at bounding box center [151, 233] width 197 height 10
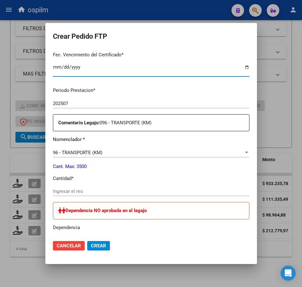
scroll to position [197, 0]
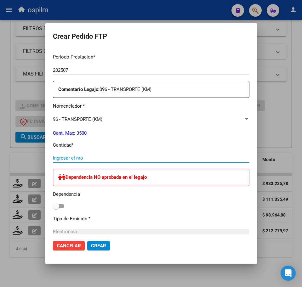
click at [60, 158] on input "Ingresar el nro" at bounding box center [151, 158] width 197 height 6
type input "1276"
click at [53, 207] on span at bounding box center [58, 206] width 11 height 4
click at [56, 209] on input "checkbox" at bounding box center [56, 209] width 0 height 0
checkbox input "true"
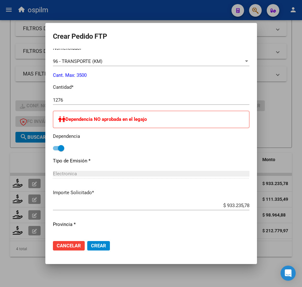
scroll to position [332, 0]
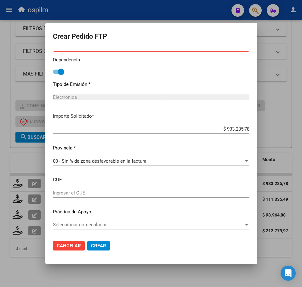
click at [91, 246] on span "Crear" at bounding box center [98, 246] width 15 height 6
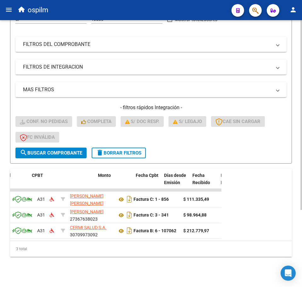
scroll to position [0, 0]
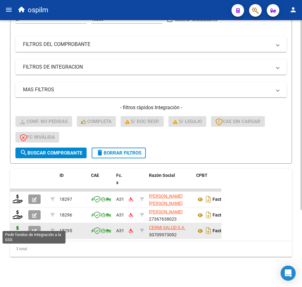
click at [16, 226] on icon at bounding box center [18, 230] width 10 height 9
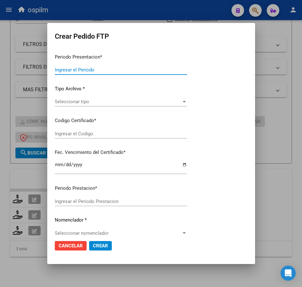
type input "202507"
type input "$ 212.779,97"
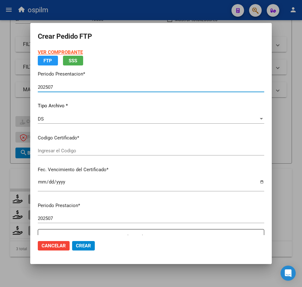
type input "ARG02000571021072023012720260127CBA536"
type input "[DATE]"
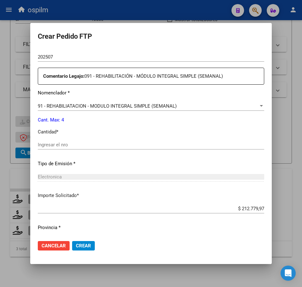
scroll to position [226, 0]
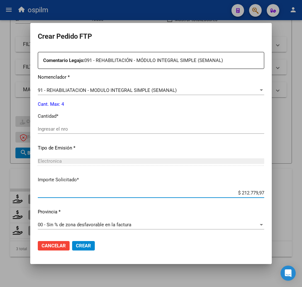
click at [77, 194] on input "$ 212.779,97" at bounding box center [151, 193] width 227 height 6
click at [72, 128] on input "Ingresar el nro" at bounding box center [151, 129] width 227 height 6
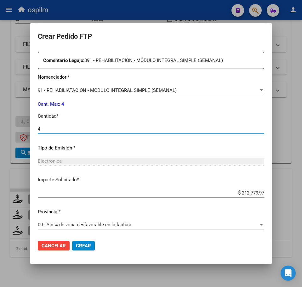
type input "4"
click at [84, 247] on span "Crear" at bounding box center [83, 246] width 15 height 6
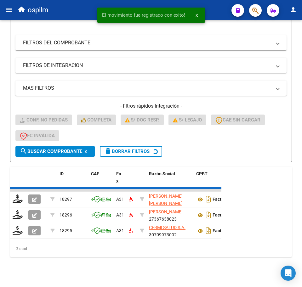
scroll to position [93, 0]
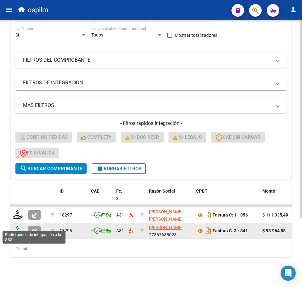
click at [16, 226] on icon at bounding box center [18, 230] width 10 height 9
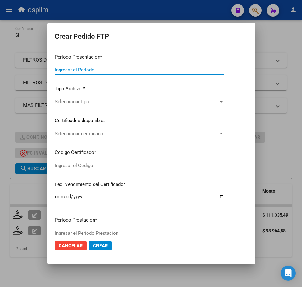
type input "202507"
type input "$ 98.964,88"
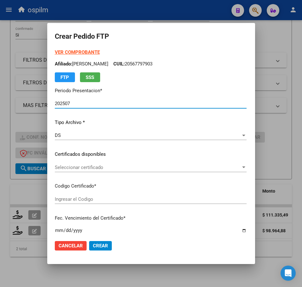
type input "ARG020005710862720231111320281113BS316"
type input "[DATE]"
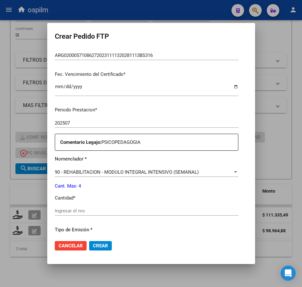
scroll to position [158, 0]
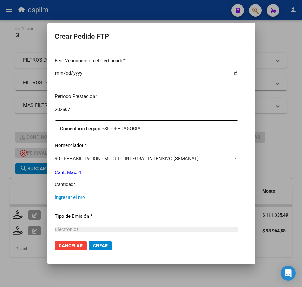
click at [65, 196] on input "Ingresar el nro" at bounding box center [147, 198] width 184 height 6
type input "4"
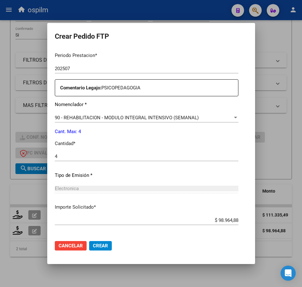
scroll to position [226, 0]
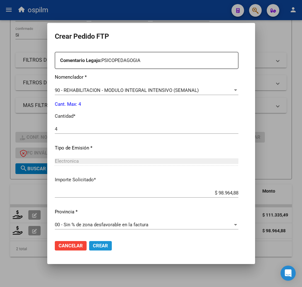
click at [93, 247] on span "Crear" at bounding box center [100, 246] width 15 height 6
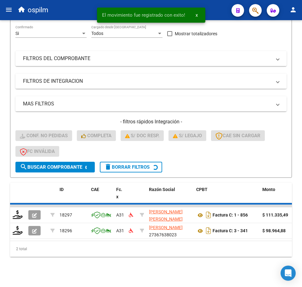
scroll to position [77, 0]
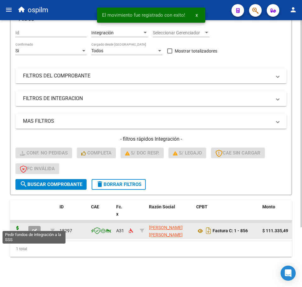
click at [18, 226] on icon at bounding box center [18, 230] width 10 height 9
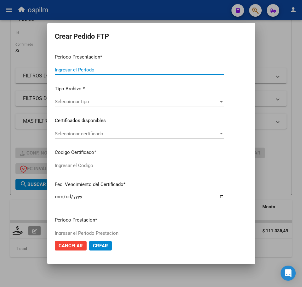
type input "202507"
type input "$ 111.335,49"
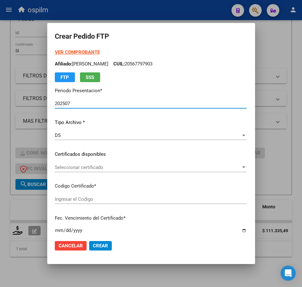
type input "ARG020005710862720231111320281113BS316"
type input "[DATE]"
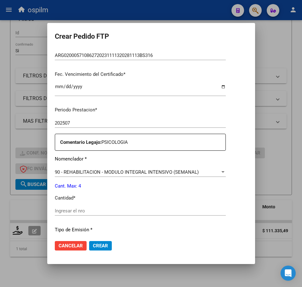
scroll to position [158, 0]
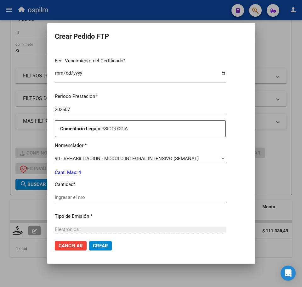
click at [69, 196] on input "Ingresar el nro" at bounding box center [140, 198] width 171 height 6
type input "4"
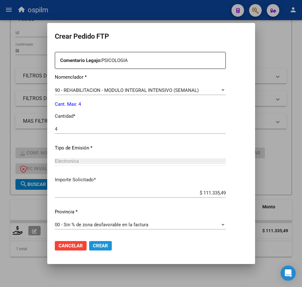
click at [93, 247] on span "Crear" at bounding box center [100, 246] width 15 height 6
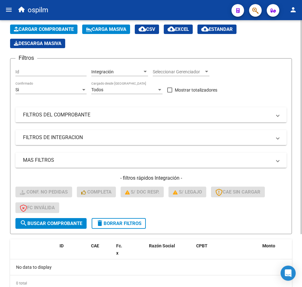
scroll to position [0, 0]
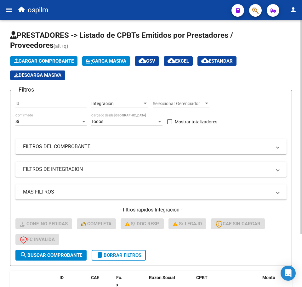
click at [99, 61] on span "Carga Masiva" at bounding box center [106, 61] width 40 height 6
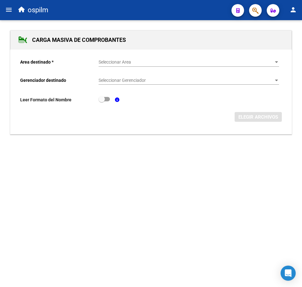
click at [106, 61] on span "Seleccionar Area" at bounding box center [186, 62] width 175 height 5
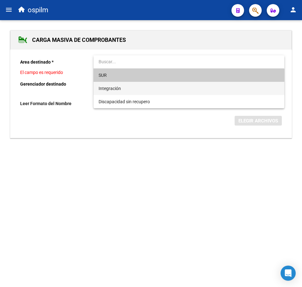
click at [116, 86] on span "Integración" at bounding box center [110, 88] width 22 height 5
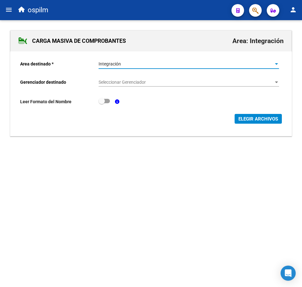
click at [134, 84] on span "Seleccionar Gerenciador" at bounding box center [186, 82] width 175 height 5
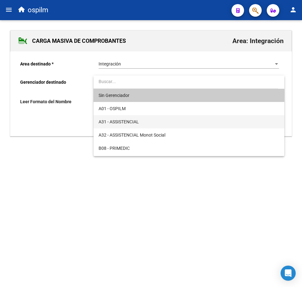
click at [140, 123] on span "A31 - ASSISTENCIAL" at bounding box center [189, 121] width 181 height 13
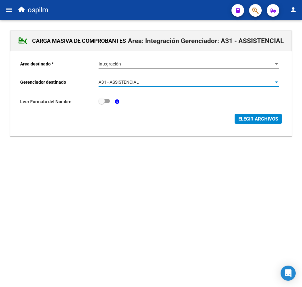
click at [254, 118] on span "ELEGIR ARCHIVOS" at bounding box center [259, 119] width 40 height 6
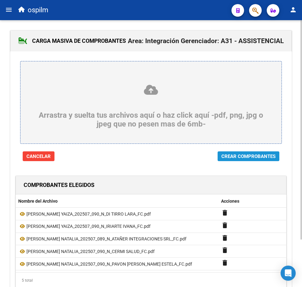
click at [237, 157] on span "Crear Comprobantes" at bounding box center [249, 157] width 54 height 6
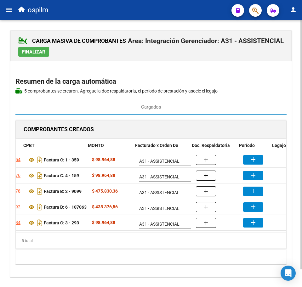
scroll to position [0, 103]
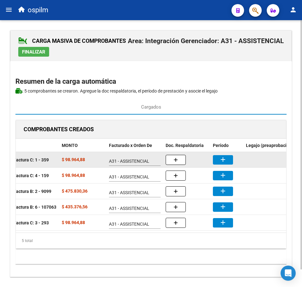
click at [228, 161] on button "add" at bounding box center [223, 159] width 20 height 9
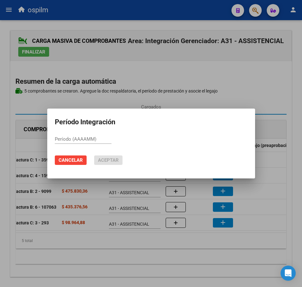
paste input "202507"
type input "202507"
click at [111, 158] on span "Aceptar" at bounding box center [108, 161] width 21 height 6
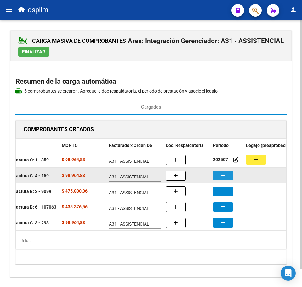
click at [226, 176] on mat-icon "add" at bounding box center [223, 176] width 8 height 8
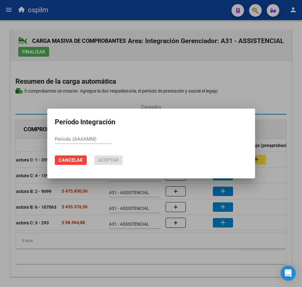
paste input "202507"
type input "202507"
click at [116, 161] on span "Aceptar" at bounding box center [108, 161] width 21 height 6
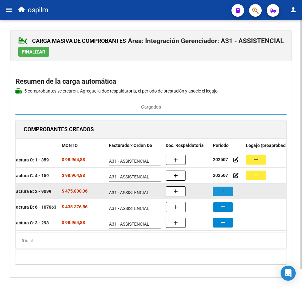
click at [224, 190] on mat-icon "add" at bounding box center [223, 192] width 8 height 8
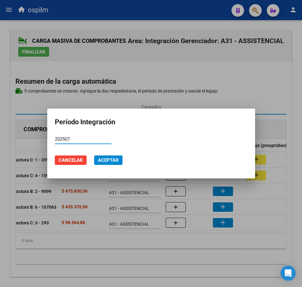
type input "202507"
click at [103, 162] on span "Aceptar" at bounding box center [108, 161] width 21 height 6
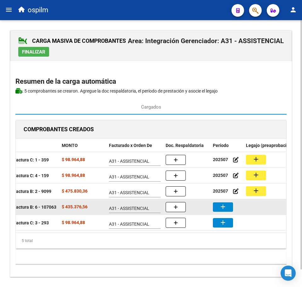
click at [229, 210] on button "add" at bounding box center [223, 207] width 20 height 9
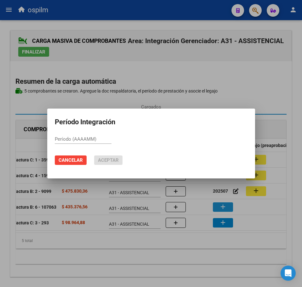
paste input "202507"
type input "202507"
click at [111, 159] on span "Aceptar" at bounding box center [108, 161] width 21 height 6
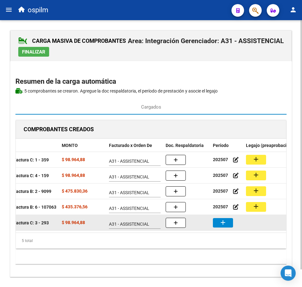
click at [223, 222] on mat-icon "add" at bounding box center [223, 223] width 8 height 8
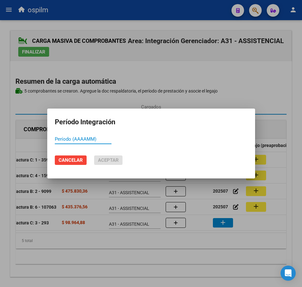
paste input "202507"
type input "202507"
click at [110, 160] on span "Aceptar" at bounding box center [108, 161] width 21 height 6
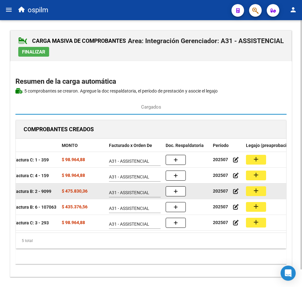
click at [260, 192] on button "add" at bounding box center [256, 192] width 20 height 10
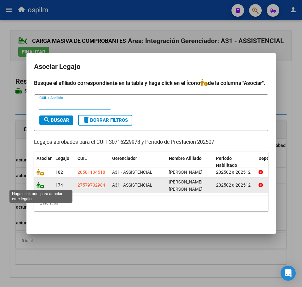
click at [38, 187] on icon at bounding box center [41, 185] width 8 height 7
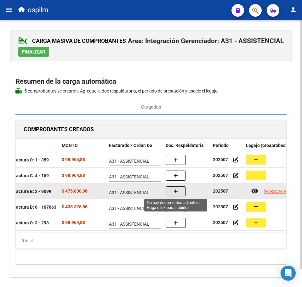
click at [175, 195] on button "button" at bounding box center [176, 192] width 20 height 10
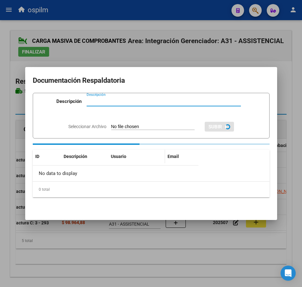
paste input "Planilla de asistencia"
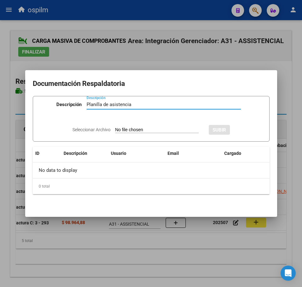
type input "Planilla de asistencia"
click at [135, 130] on input "Seleccionar Archivo" at bounding box center [157, 130] width 84 height 6
type input "C:\fakepath\[PERSON_NAME] NATALIA_202507_089_N_ATAÑER INTEGRACIONES SRL_PA.pdf"
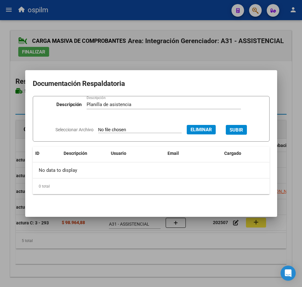
click at [243, 130] on span "SUBIR" at bounding box center [237, 130] width 14 height 6
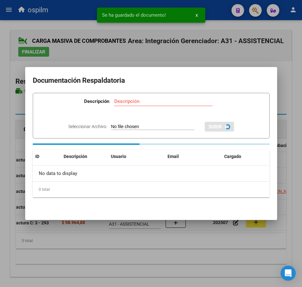
click at [192, 263] on div at bounding box center [151, 143] width 302 height 287
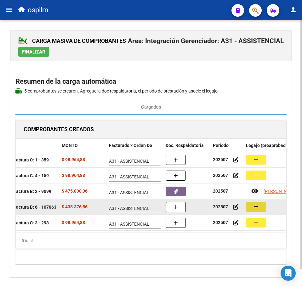
click at [258, 206] on mat-icon "add" at bounding box center [256, 207] width 8 height 8
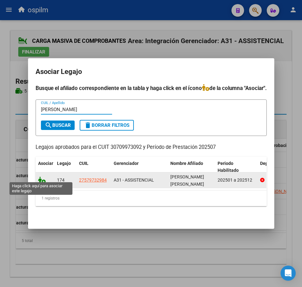
type input "[PERSON_NAME]"
click at [38, 177] on icon at bounding box center [42, 180] width 8 height 7
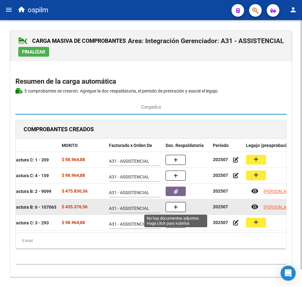
click at [174, 211] on button "button" at bounding box center [176, 207] width 20 height 10
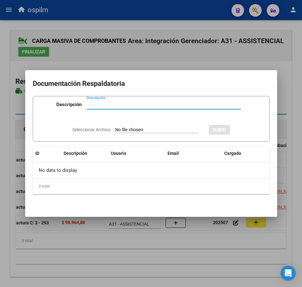
paste input "Planilla de asistencia"
type input "Planilla de asistencia"
click at [129, 127] on input "Seleccionar Archivo" at bounding box center [157, 130] width 84 height 6
type input "C:\fakepath\[PERSON_NAME] NATALIA_202507_090_N_CERMI SALUD_PA.pdf"
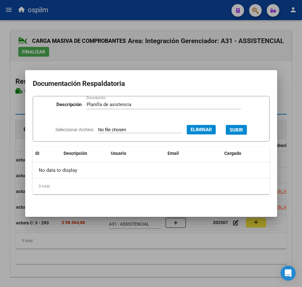
drag, startPoint x: 240, startPoint y: 131, endPoint x: 237, endPoint y: 142, distance: 10.8
click at [240, 130] on span "SUBIR" at bounding box center [237, 130] width 14 height 6
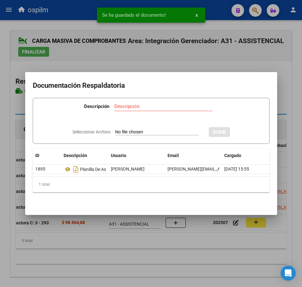
click at [154, 251] on div at bounding box center [151, 143] width 302 height 287
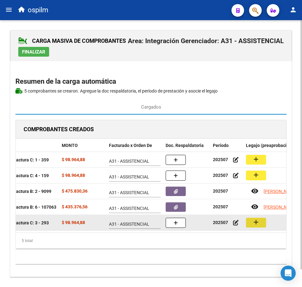
click at [255, 222] on mat-icon "add" at bounding box center [256, 223] width 8 height 8
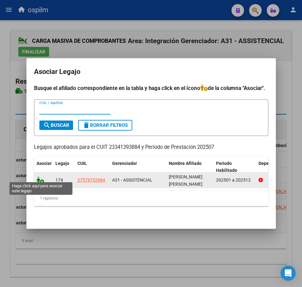
click at [38, 177] on icon at bounding box center [41, 180] width 8 height 7
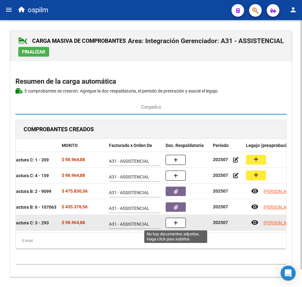
click at [180, 223] on button "button" at bounding box center [176, 223] width 20 height 10
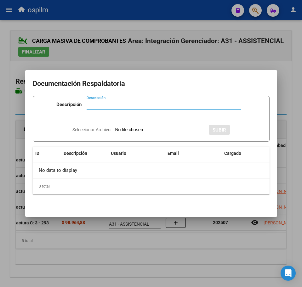
paste input "Planilla de asistencia"
type input "Planilla de asistencia"
click at [131, 131] on input "Seleccionar Archivo" at bounding box center [157, 130] width 84 height 6
type input "C:\fakepath\[PERSON_NAME] NATALIA_202507_090_N_PAVON [PERSON_NAME] ESTELA_PA.pdf"
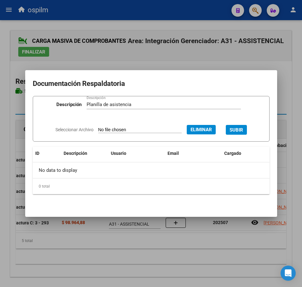
click at [239, 129] on span "SUBIR" at bounding box center [237, 130] width 14 height 6
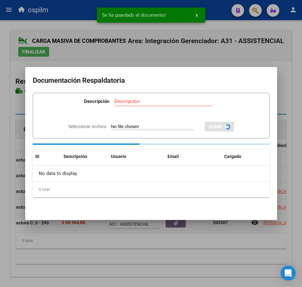
click at [134, 246] on div at bounding box center [151, 143] width 302 height 287
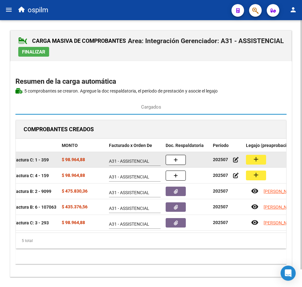
click at [258, 164] on button "add" at bounding box center [256, 160] width 20 height 10
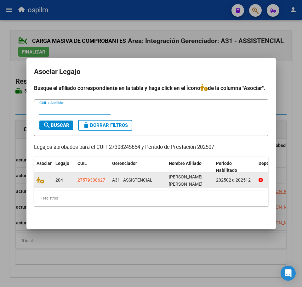
click at [36, 180] on datatable-body-cell at bounding box center [43, 180] width 19 height 15
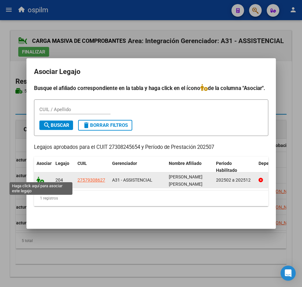
click at [38, 179] on icon at bounding box center [41, 180] width 8 height 7
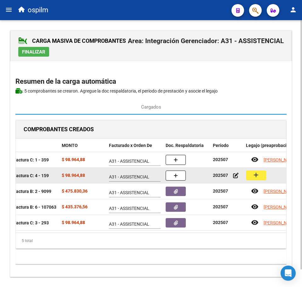
click at [252, 176] on button "add" at bounding box center [256, 176] width 20 height 10
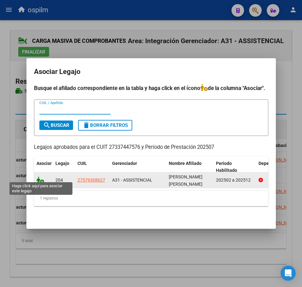
click at [42, 179] on icon at bounding box center [41, 180] width 8 height 7
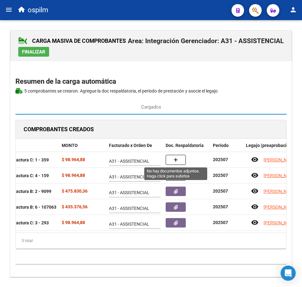
click at [178, 161] on button "button" at bounding box center [176, 160] width 20 height 10
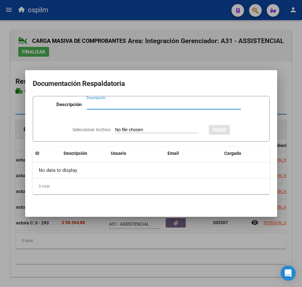
paste input "Planilla de asistencia"
type input "Planilla de asistencia"
click at [139, 128] on input "Seleccionar Archivo" at bounding box center [157, 130] width 84 height 6
type input "C:\fakepath\[PERSON_NAME] YAIZA_202507_090_N_DI TIRRO LARA_PA.pdf"
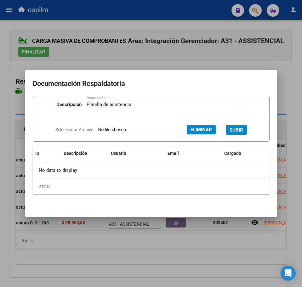
click at [240, 128] on span "SUBIR" at bounding box center [237, 130] width 14 height 6
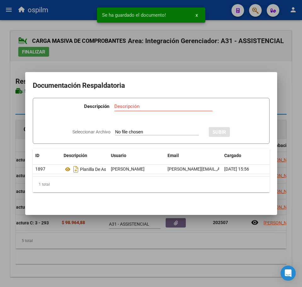
click at [186, 250] on div at bounding box center [151, 143] width 302 height 287
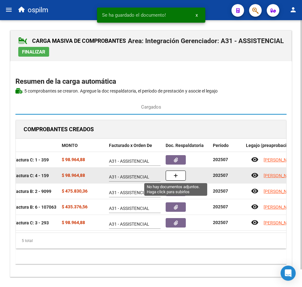
click at [174, 175] on icon "button" at bounding box center [176, 176] width 4 height 5
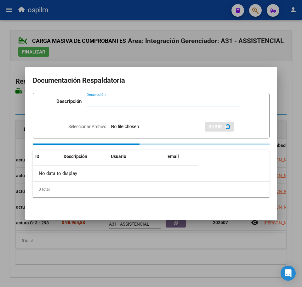
paste input "Planilla de asistencia"
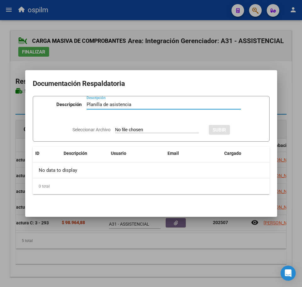
type input "Planilla de asistencia"
click at [162, 129] on input "Seleccionar Archivo" at bounding box center [157, 130] width 84 height 6
type input "C:\fakepath\[PERSON_NAME] YAIZA_202507_090_N_IRIARTE IVANA_PA.pdf"
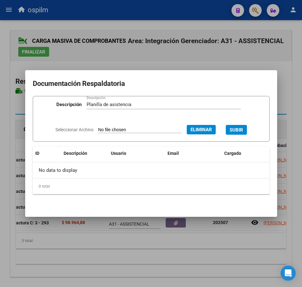
click at [242, 128] on span "SUBIR" at bounding box center [237, 130] width 14 height 6
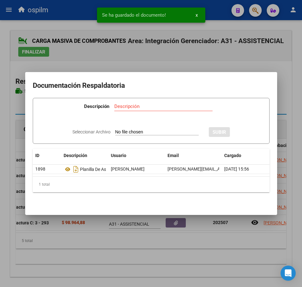
click at [127, 264] on div at bounding box center [151, 143] width 302 height 287
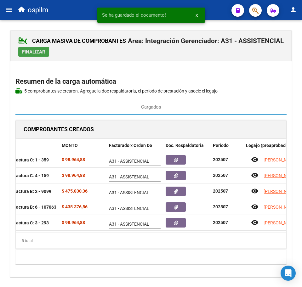
click at [31, 54] on span "Finalizar" at bounding box center [33, 52] width 23 height 6
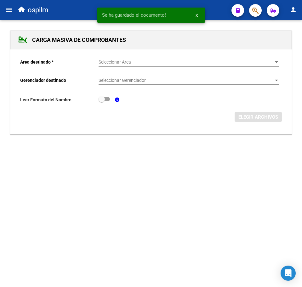
click at [113, 66] on div "Seleccionar Area Seleccionar Area" at bounding box center [189, 60] width 181 height 13
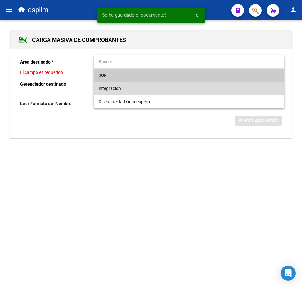
click at [126, 84] on span "Integración" at bounding box center [189, 88] width 181 height 13
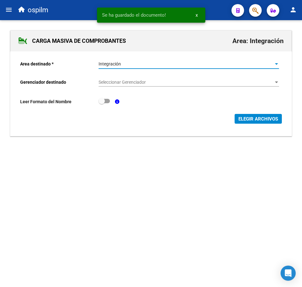
click at [129, 79] on div "Seleccionar Gerenciador Seleccionar Gerenciador" at bounding box center [189, 80] width 181 height 13
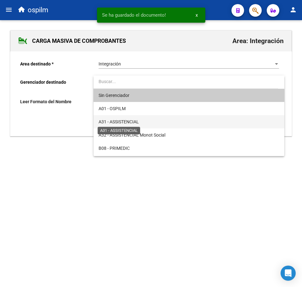
click at [131, 120] on span "A31 - ASSISTENCIAL" at bounding box center [119, 121] width 40 height 5
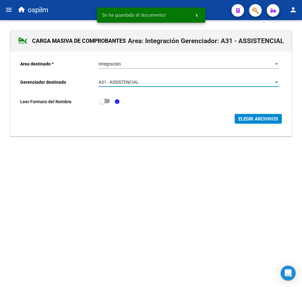
click at [248, 121] on span "ELEGIR ARCHIVOS" at bounding box center [259, 119] width 40 height 6
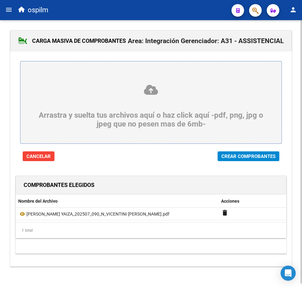
click at [255, 158] on span "Crear Comprobantes" at bounding box center [249, 157] width 54 height 6
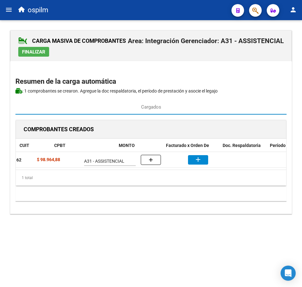
scroll to position [0, 143]
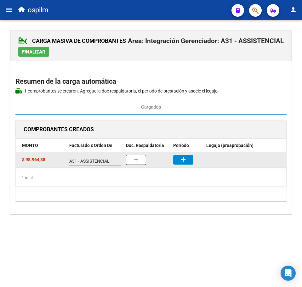
click at [134, 155] on button "button" at bounding box center [136, 160] width 20 height 10
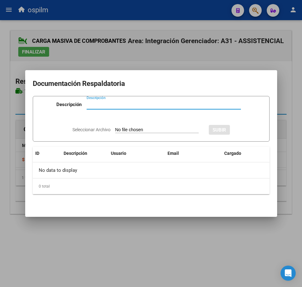
paste input "Planilla de asistencia"
type input "Planilla de asistencia"
click at [133, 129] on input "Seleccionar Archivo" at bounding box center [157, 130] width 84 height 6
type input "C:\fakepath\[PERSON_NAME] YAIZA_202507_090_N_VICENTINI [PERSON_NAME].jpeg"
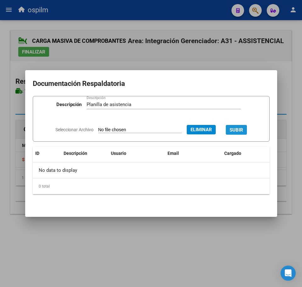
click at [241, 132] on span "SUBIR" at bounding box center [237, 130] width 14 height 6
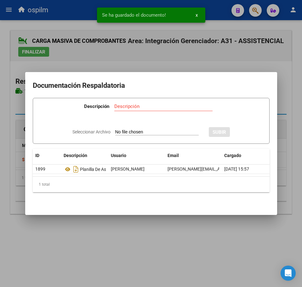
click at [229, 215] on mat-dialog-container "Documentación Respaldatoria Descripción Descripción Seleccionar Archivo SUBIR I…" at bounding box center [151, 143] width 252 height 143
click at [186, 249] on div at bounding box center [151, 143] width 302 height 287
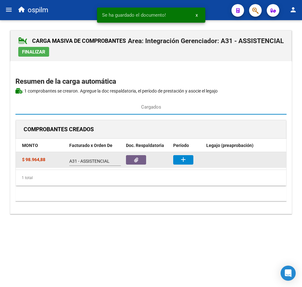
click at [189, 160] on button "add" at bounding box center [183, 159] width 20 height 9
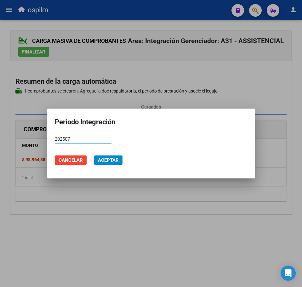
type input "202507"
click at [101, 159] on span "Aceptar" at bounding box center [108, 161] width 21 height 6
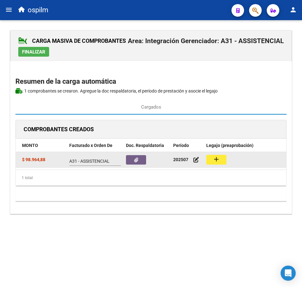
click at [220, 161] on mat-icon "add" at bounding box center [217, 160] width 8 height 8
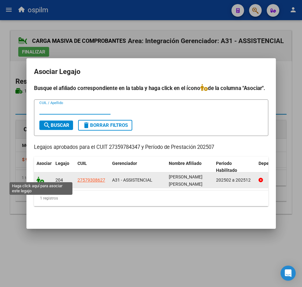
click at [43, 177] on icon at bounding box center [41, 180] width 8 height 7
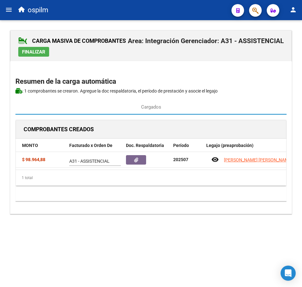
click at [34, 52] on span "Finalizar" at bounding box center [33, 52] width 23 height 6
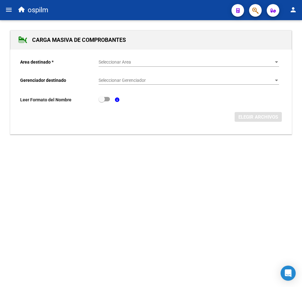
click at [113, 65] on span "Seleccionar Area" at bounding box center [186, 62] width 175 height 5
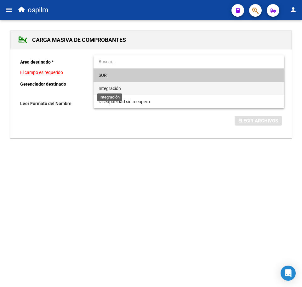
click at [119, 90] on span "Integración" at bounding box center [110, 88] width 22 height 5
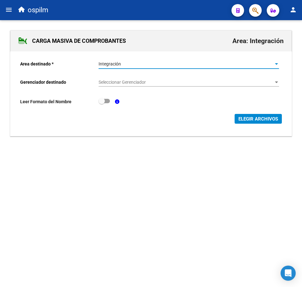
click at [121, 86] on div "Seleccionar Gerenciador Seleccionar Gerenciador" at bounding box center [189, 80] width 181 height 13
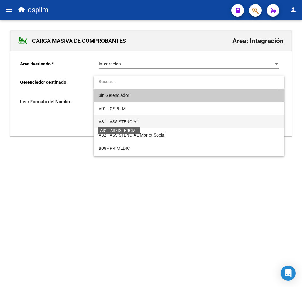
click at [129, 121] on span "A31 - ASSISTENCIAL" at bounding box center [119, 121] width 40 height 5
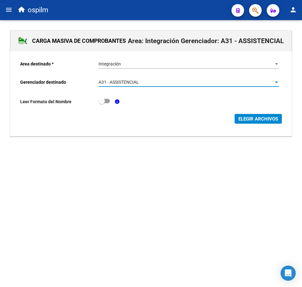
click at [240, 116] on span "ELEGIR ARCHIVOS" at bounding box center [259, 119] width 40 height 6
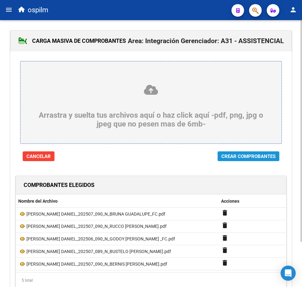
click at [253, 158] on span "Crear Comprobantes" at bounding box center [249, 157] width 54 height 6
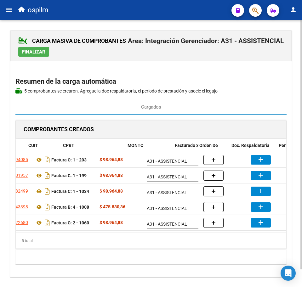
scroll to position [0, 74]
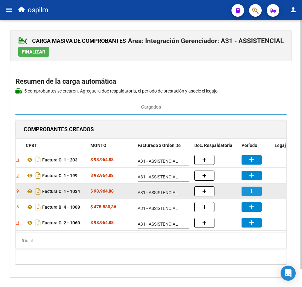
click at [251, 193] on mat-icon "add" at bounding box center [252, 192] width 8 height 8
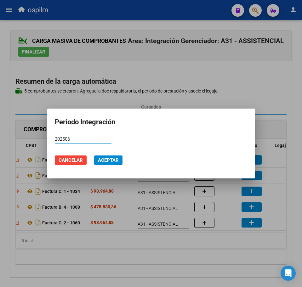
type input "202506"
click at [119, 162] on span "Aceptar" at bounding box center [108, 161] width 21 height 6
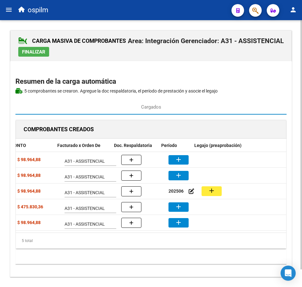
scroll to position [0, 155]
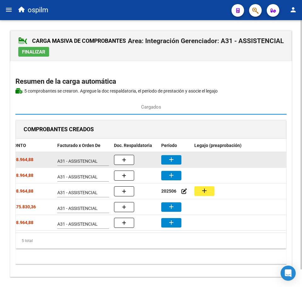
click at [166, 160] on button "add" at bounding box center [171, 159] width 20 height 9
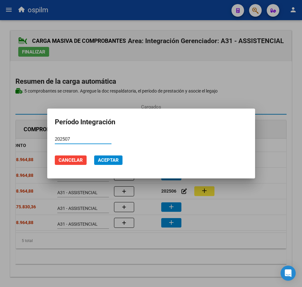
drag, startPoint x: 89, startPoint y: 141, endPoint x: -12, endPoint y: 147, distance: 100.7
click at [0, 147] on html "menu ospilm person Firma Express Reportes SUR Expedientes Internos Movimiento d…" at bounding box center [151, 143] width 302 height 287
type input "202507"
click at [118, 161] on span "Aceptar" at bounding box center [108, 161] width 21 height 6
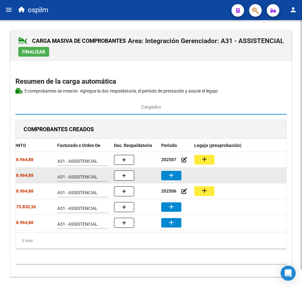
click at [175, 179] on mat-icon "add" at bounding box center [172, 176] width 8 height 8
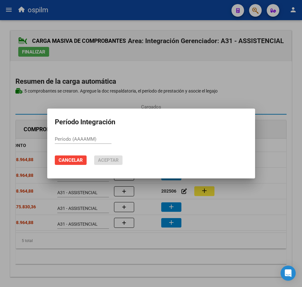
paste input "202507"
type input "202507"
click at [114, 162] on span "Aceptar" at bounding box center [108, 161] width 21 height 6
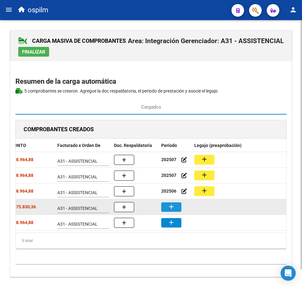
click at [168, 209] on button "add" at bounding box center [171, 207] width 20 height 9
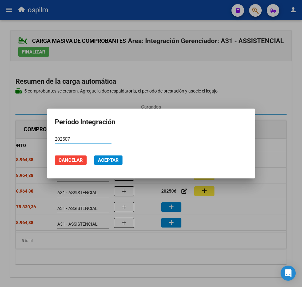
type input "202507"
drag, startPoint x: 108, startPoint y: 162, endPoint x: 119, endPoint y: 173, distance: 15.2
click at [108, 161] on span "Aceptar" at bounding box center [108, 161] width 21 height 6
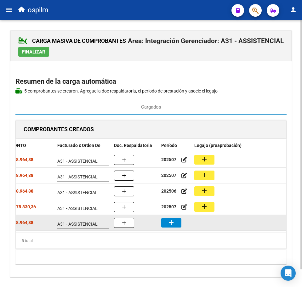
click at [176, 226] on button "add" at bounding box center [171, 222] width 20 height 9
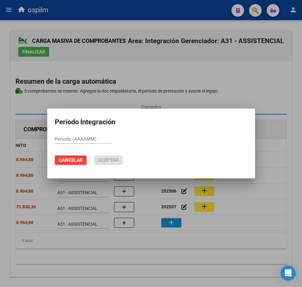
paste input "202507"
type input "202507"
click at [104, 160] on span "Aceptar" at bounding box center [108, 161] width 21 height 6
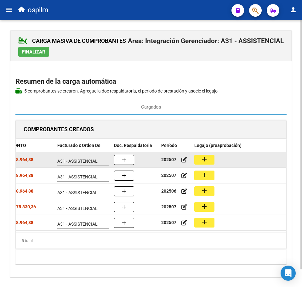
click at [210, 161] on button "add" at bounding box center [204, 160] width 20 height 10
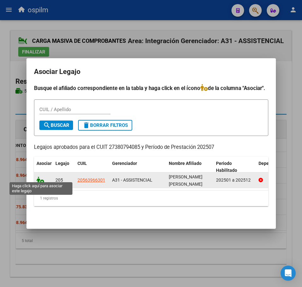
click at [39, 179] on icon at bounding box center [41, 180] width 8 height 7
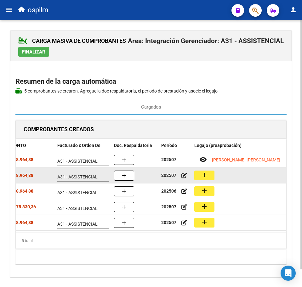
click at [201, 177] on mat-icon "add" at bounding box center [205, 175] width 8 height 8
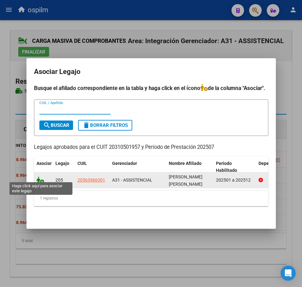
click at [40, 178] on icon at bounding box center [41, 180] width 8 height 7
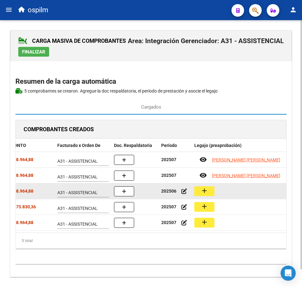
click at [206, 191] on mat-icon "add" at bounding box center [205, 191] width 8 height 8
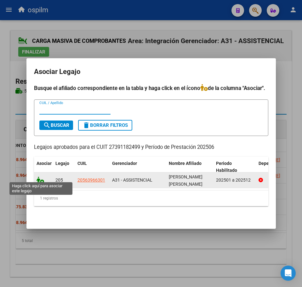
click at [43, 178] on icon at bounding box center [41, 180] width 8 height 7
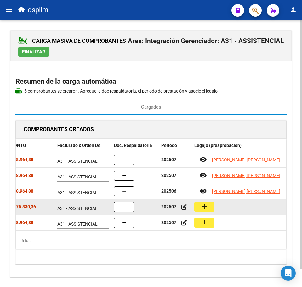
click at [210, 208] on button "add" at bounding box center [204, 207] width 20 height 10
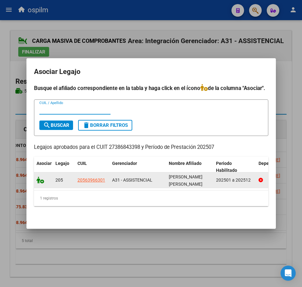
click at [38, 180] on div at bounding box center [44, 180] width 14 height 7
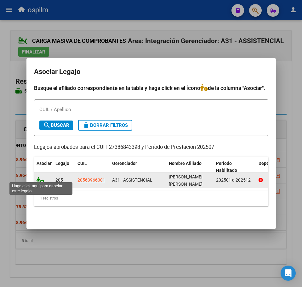
click at [38, 177] on icon at bounding box center [41, 180] width 8 height 7
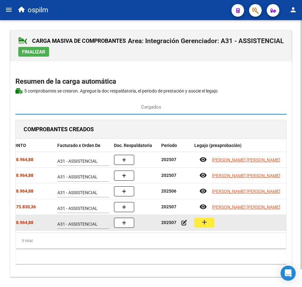
click at [201, 221] on mat-icon "add" at bounding box center [205, 223] width 8 height 8
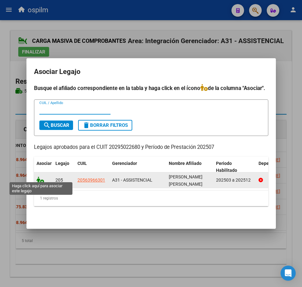
click at [39, 179] on icon at bounding box center [41, 180] width 8 height 7
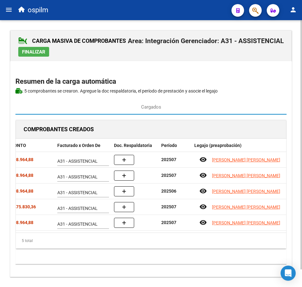
click at [99, 243] on div "5 total" at bounding box center [151, 241] width 271 height 16
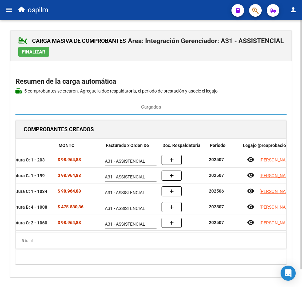
scroll to position [0, 106]
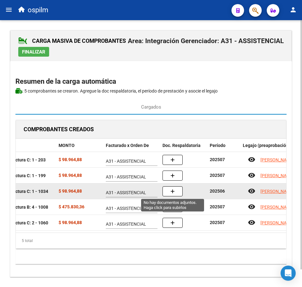
click at [170, 192] on button "button" at bounding box center [173, 192] width 20 height 10
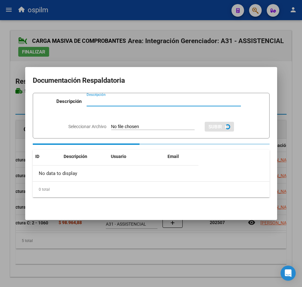
paste input "Planilla de asistencia"
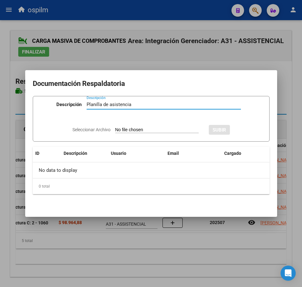
type input "Planilla de asistencia"
click at [126, 127] on app-file-uploader "Seleccionar Archivo" at bounding box center [137, 130] width 131 height 6
click at [125, 129] on input "Seleccionar Archivo" at bounding box center [157, 130] width 84 height 6
type input "C:\fakepath\[PERSON_NAME] DANIEL_202506_090_N_GODOY [GEOGRAPHIC_DATA][PERSON_NA…"
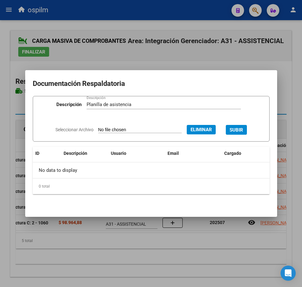
click at [242, 129] on span "SUBIR" at bounding box center [237, 130] width 14 height 6
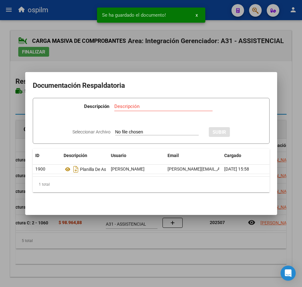
click at [135, 245] on div at bounding box center [151, 143] width 302 height 287
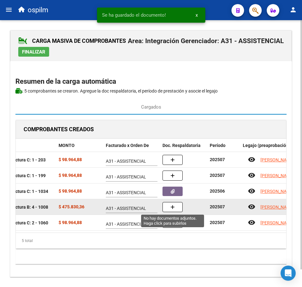
click at [178, 205] on button "button" at bounding box center [173, 207] width 20 height 10
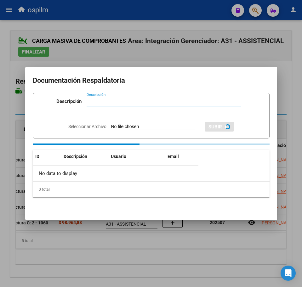
paste input "Planilla de asistencia"
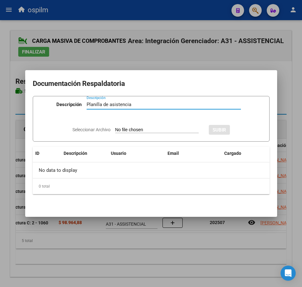
type input "Planilla de asistencia"
click at [158, 125] on div "Seleccionar Archivo SUBIR" at bounding box center [151, 129] width 158 height 18
click at [159, 131] on input "Seleccionar Archivo" at bounding box center [157, 130] width 84 height 6
type input "C:\fakepath\[PERSON_NAME] DANIEL_202507_089_N_BUSTELO [PERSON_NAME].pdf"
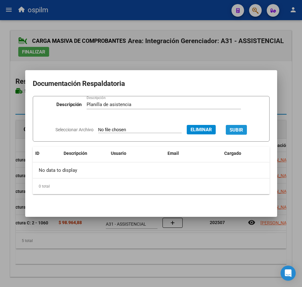
click at [242, 129] on span "SUBIR" at bounding box center [237, 130] width 14 height 6
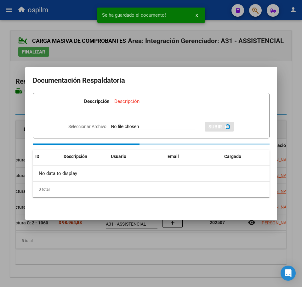
click at [125, 250] on div at bounding box center [151, 143] width 302 height 287
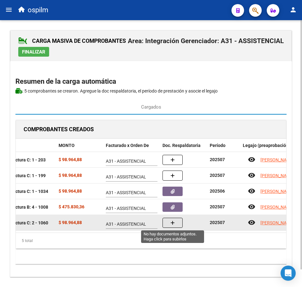
click at [177, 222] on button "button" at bounding box center [173, 223] width 20 height 10
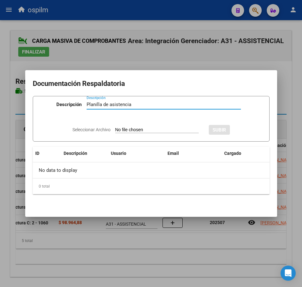
type input "Planilla de asistencia"
click at [124, 127] on app-file-uploader "Seleccionar Archivo" at bounding box center [137, 130] width 131 height 6
click at [130, 129] on input "Seleccionar Archivo" at bounding box center [157, 130] width 84 height 6
type input "C:\fakepath\[PERSON_NAME] DANIEL_202507_090_N_BERNIS [PERSON_NAME].pdf"
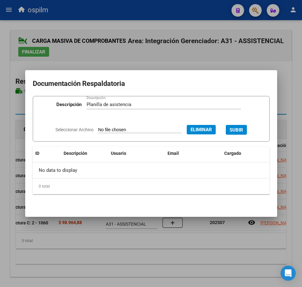
click at [239, 129] on span "SUBIR" at bounding box center [237, 130] width 14 height 6
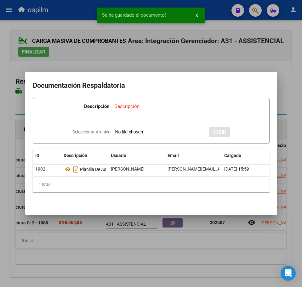
click at [159, 258] on div at bounding box center [151, 143] width 302 height 287
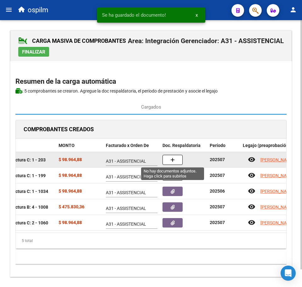
click at [172, 158] on span "button" at bounding box center [173, 160] width 4 height 6
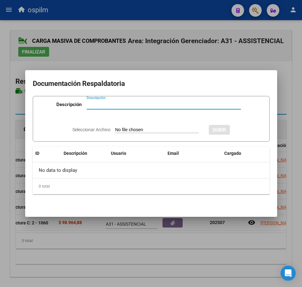
paste input "Planilla de asistencia"
type input "Planilla de asistencia"
click at [142, 127] on app-file-uploader "Seleccionar Archivo" at bounding box center [137, 130] width 131 height 6
click at [136, 129] on input "Seleccionar Archivo" at bounding box center [157, 130] width 84 height 6
type input "C:\fakepath\[PERSON_NAME] DANIEL_202507_090_N_BRUNA GUADALUPE_PA.pdf"
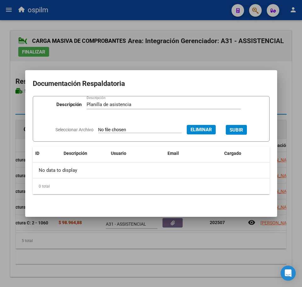
click at [242, 128] on span "SUBIR" at bounding box center [237, 130] width 14 height 6
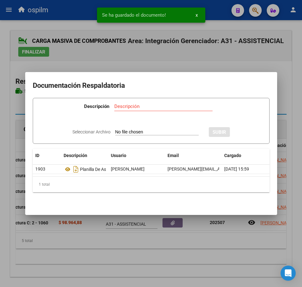
click at [153, 250] on div at bounding box center [151, 143] width 302 height 287
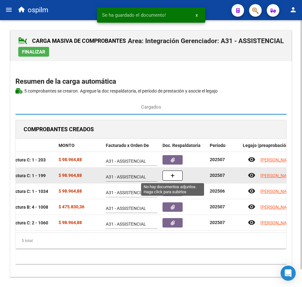
click at [169, 174] on button "button" at bounding box center [173, 176] width 20 height 10
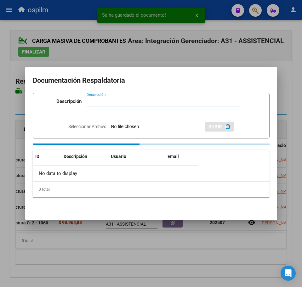
paste input "Planilla de asistencia"
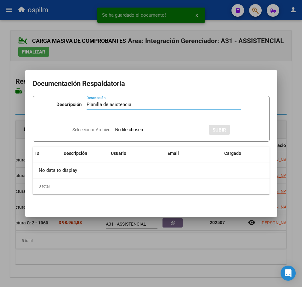
type input "Planilla de asistencia"
click at [127, 134] on div "Seleccionar Archivo SUBIR" at bounding box center [151, 129] width 158 height 18
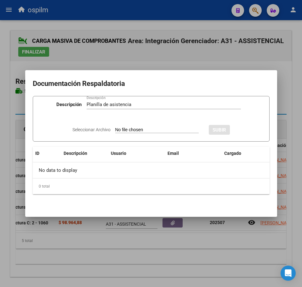
click at [127, 129] on input "Seleccionar Archivo" at bounding box center [157, 130] width 84 height 6
type input "C:\fakepath\[PERSON_NAME] DANIEL_202507_090_N_RUCCO [PERSON_NAME].pdf"
click at [238, 129] on span "SUBIR" at bounding box center [237, 130] width 14 height 6
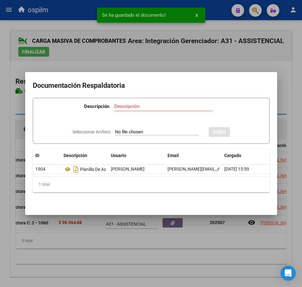
click at [142, 247] on div at bounding box center [151, 143] width 302 height 287
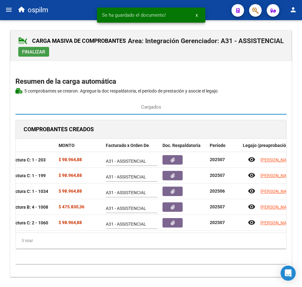
click at [26, 53] on span "Finalizar" at bounding box center [33, 52] width 23 height 6
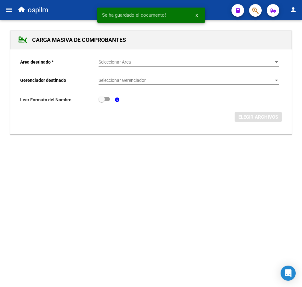
click at [9, 10] on mat-icon "menu" at bounding box center [9, 10] width 8 height 8
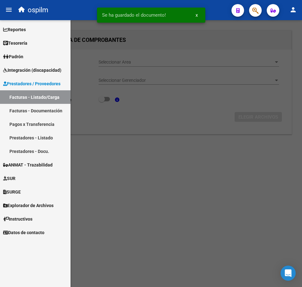
click at [42, 100] on link "Facturas - Listado/Carga" at bounding box center [35, 97] width 71 height 14
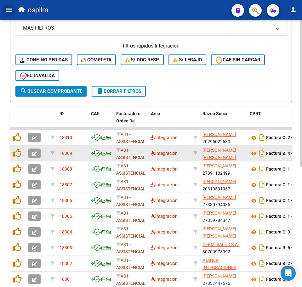
scroll to position [219, 0]
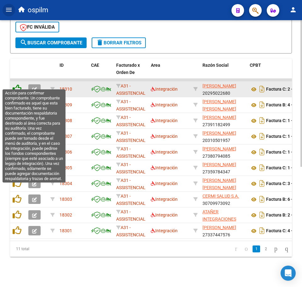
click at [18, 84] on icon at bounding box center [17, 88] width 9 height 9
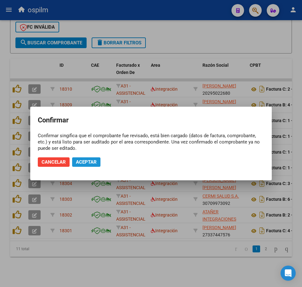
click at [85, 158] on button "Aceptar" at bounding box center [86, 162] width 28 height 9
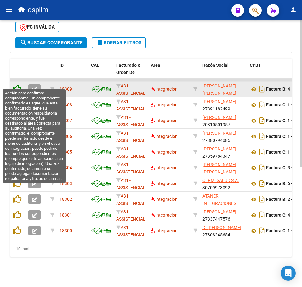
click at [17, 86] on icon at bounding box center [17, 88] width 9 height 9
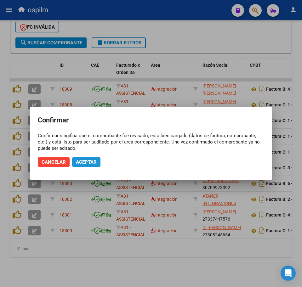
click at [98, 161] on button "Aceptar" at bounding box center [86, 162] width 28 height 9
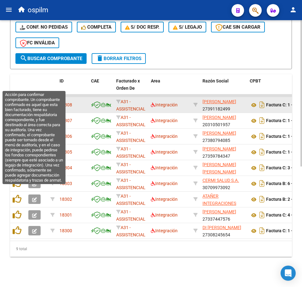
click at [14, 86] on datatable-header-cell at bounding box center [18, 88] width 16 height 28
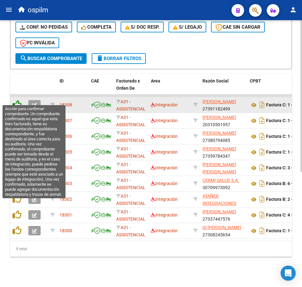
click at [16, 100] on icon at bounding box center [17, 104] width 9 height 9
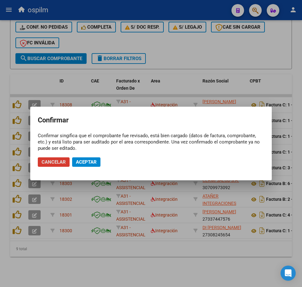
click at [83, 163] on span "Aceptar" at bounding box center [86, 162] width 21 height 6
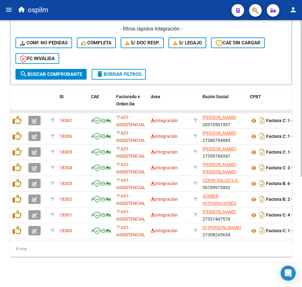
scroll to position [188, 0]
click at [16, 110] on datatable-body-cell at bounding box center [18, 111] width 16 height 3
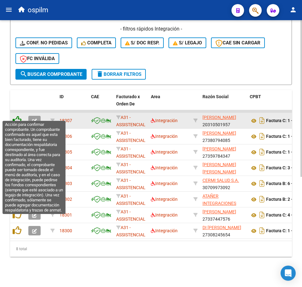
click at [19, 116] on icon at bounding box center [17, 120] width 9 height 9
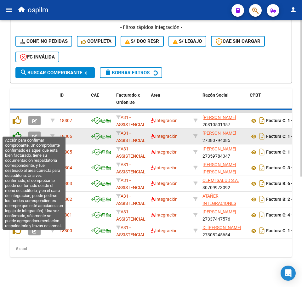
click at [18, 125] on icon at bounding box center [17, 120] width 9 height 9
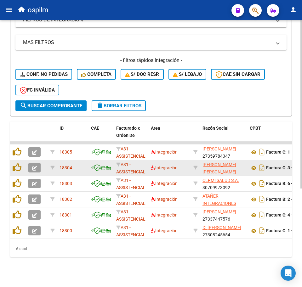
scroll to position [156, 0]
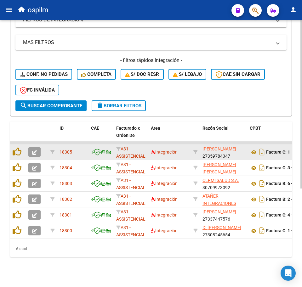
click at [18, 145] on datatable-body-cell at bounding box center [18, 152] width 16 height 15
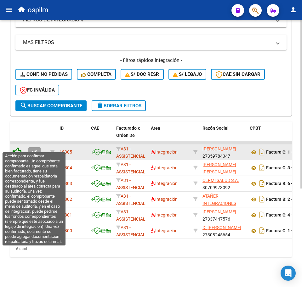
click at [18, 148] on icon at bounding box center [17, 152] width 9 height 9
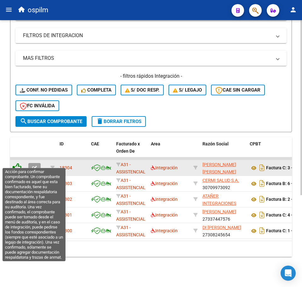
click at [18, 163] on icon at bounding box center [17, 167] width 9 height 9
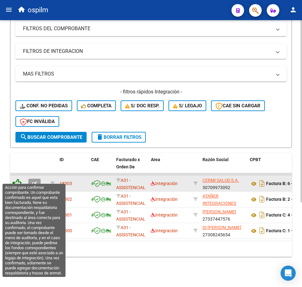
click at [17, 179] on icon at bounding box center [17, 183] width 9 height 9
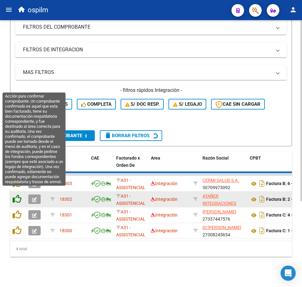
click at [18, 195] on icon at bounding box center [17, 199] width 9 height 9
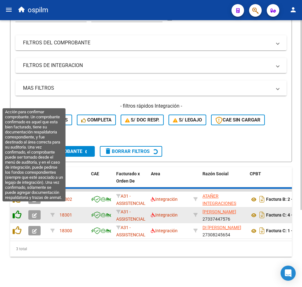
click at [18, 211] on icon at bounding box center [17, 215] width 9 height 9
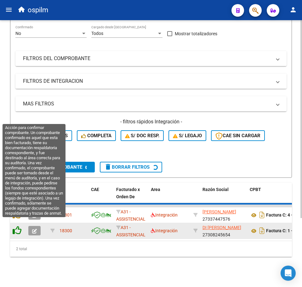
click at [18, 226] on icon at bounding box center [17, 230] width 9 height 9
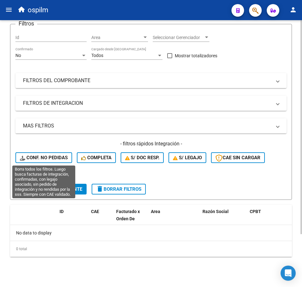
click at [38, 159] on span "Conf. no pedidas" at bounding box center [44, 158] width 48 height 6
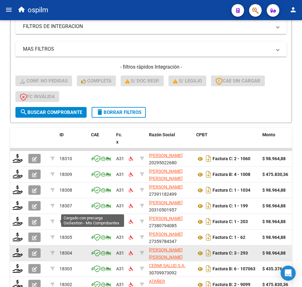
scroll to position [184, 0]
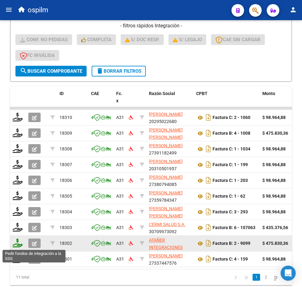
click at [15, 243] on icon at bounding box center [18, 243] width 10 height 9
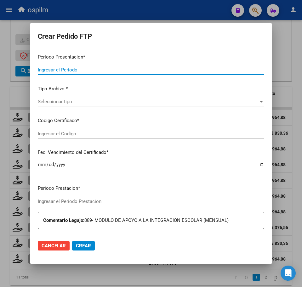
type input "202507"
type input "$ 475.830,36"
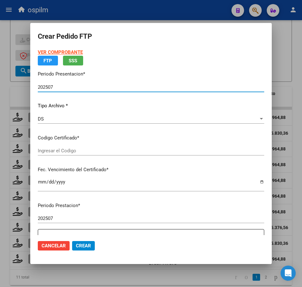
type input "ARG01000579732982022071220250712BS315"
type input "[DATE]"
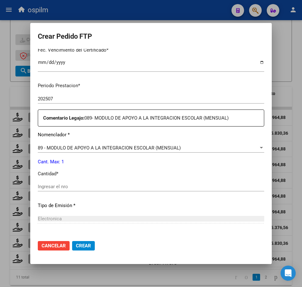
scroll to position [197, 0]
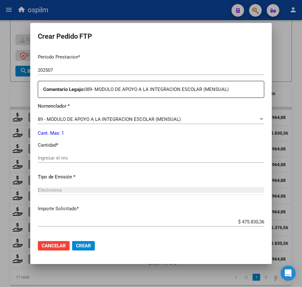
click at [75, 159] on input "Ingresar el nro" at bounding box center [151, 158] width 227 height 6
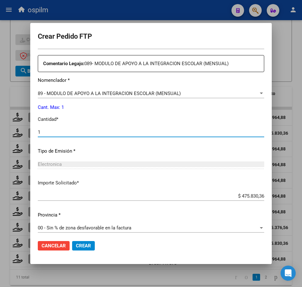
scroll to position [226, 0]
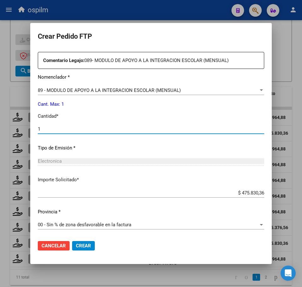
type input "1"
click at [82, 245] on span "Crear" at bounding box center [83, 246] width 15 height 6
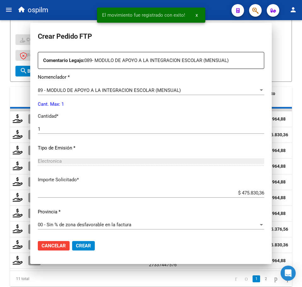
scroll to position [0, 0]
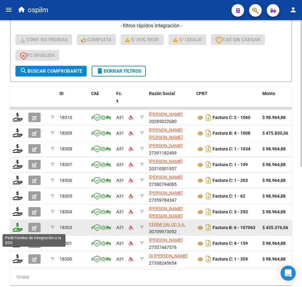
click at [15, 229] on icon at bounding box center [18, 227] width 10 height 9
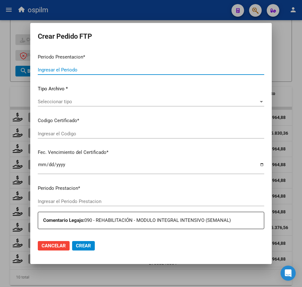
type input "202507"
type input "$ 435.376,56"
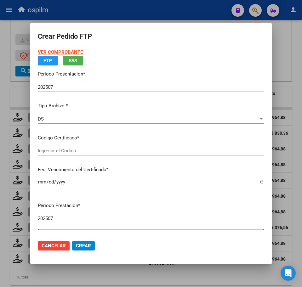
type input "ARG01000579732982022071220250712BS315"
type input "[DATE]"
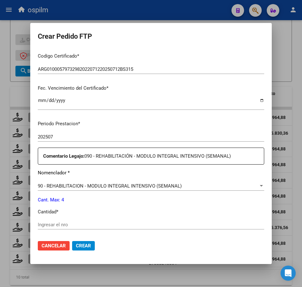
scroll to position [158, 0]
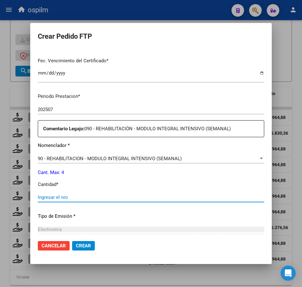
click at [73, 198] on input "Ingresar el nro" at bounding box center [151, 198] width 227 height 6
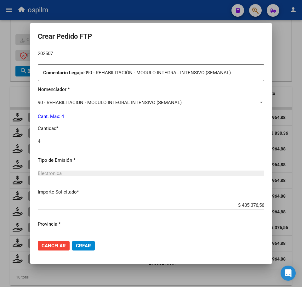
scroll to position [226, 0]
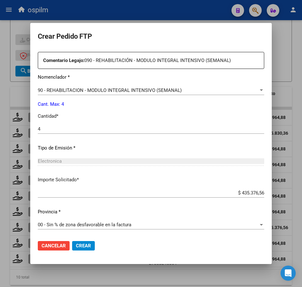
click at [79, 243] on button "Crear" at bounding box center [83, 245] width 23 height 9
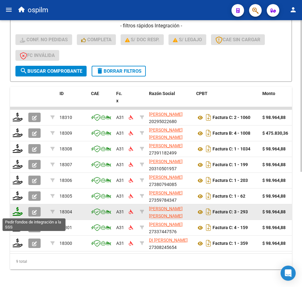
click at [17, 211] on icon at bounding box center [18, 211] width 10 height 9
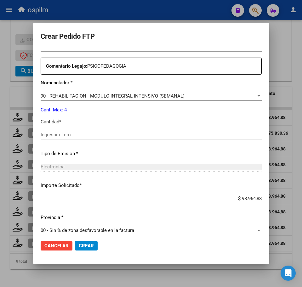
scroll to position [226, 0]
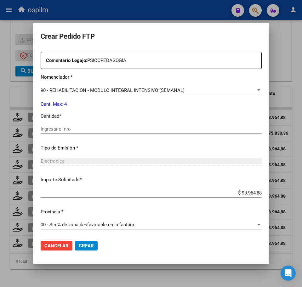
click at [84, 129] on input "Ingresar el nro" at bounding box center [151, 129] width 221 height 6
click at [88, 244] on span "Crear" at bounding box center [86, 246] width 15 height 6
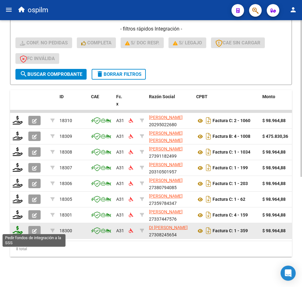
click at [15, 231] on icon at bounding box center [18, 230] width 10 height 9
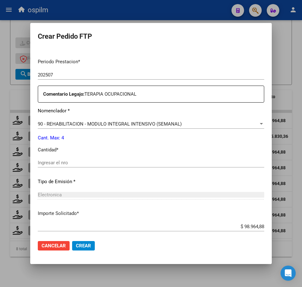
scroll to position [197, 0]
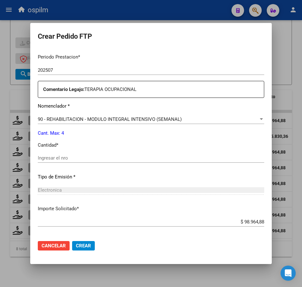
click at [67, 158] on input "Ingresar el nro" at bounding box center [151, 158] width 227 height 6
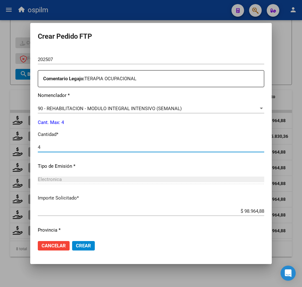
scroll to position [226, 0]
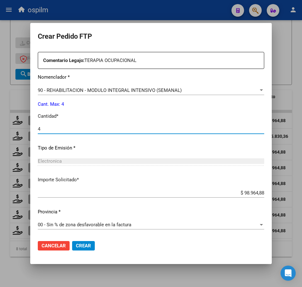
click at [85, 246] on span "Crear" at bounding box center [83, 246] width 15 height 6
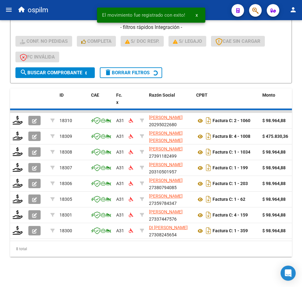
scroll to position [172, 0]
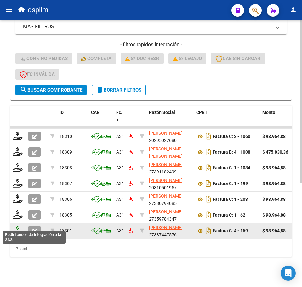
click at [18, 226] on icon at bounding box center [18, 230] width 10 height 9
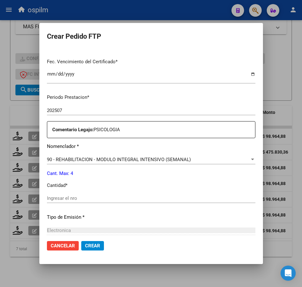
scroll to position [158, 0]
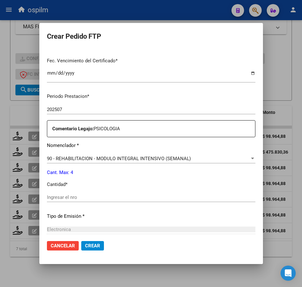
click at [85, 198] on input "Ingresar el nro" at bounding box center [151, 198] width 209 height 6
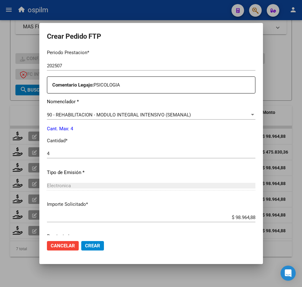
scroll to position [226, 0]
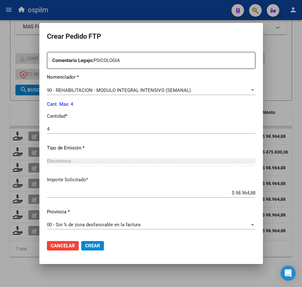
click at [92, 245] on span "Crear" at bounding box center [92, 246] width 15 height 6
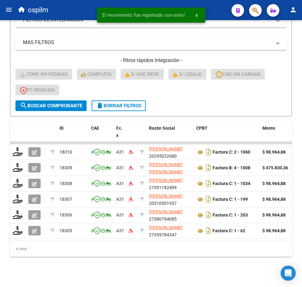
scroll to position [156, 0]
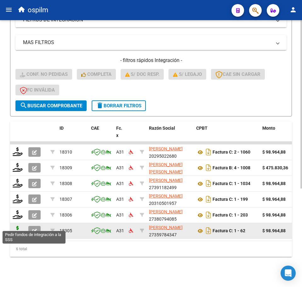
click at [18, 227] on icon at bounding box center [18, 230] width 10 height 9
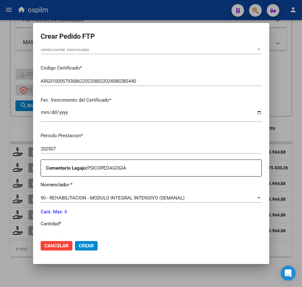
scroll to position [197, 0]
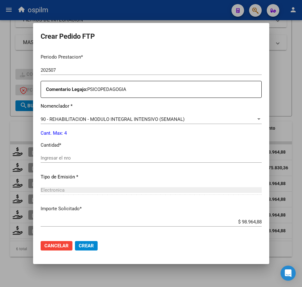
click at [81, 159] on input "Ingresar el nro" at bounding box center [151, 158] width 221 height 6
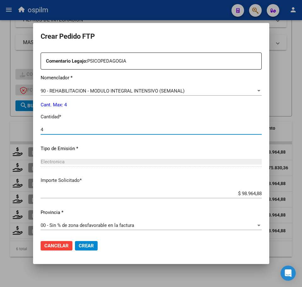
scroll to position [226, 0]
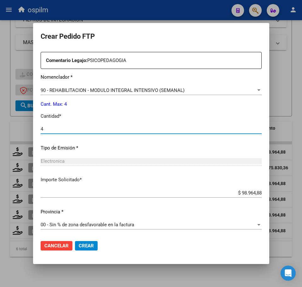
click at [82, 246] on span "Crear" at bounding box center [86, 246] width 15 height 6
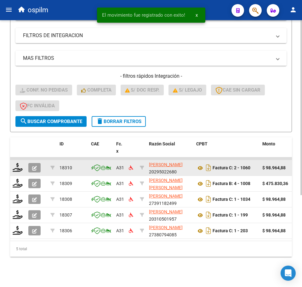
scroll to position [140, 0]
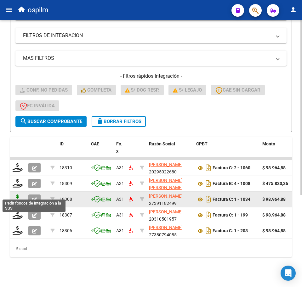
click at [19, 195] on icon at bounding box center [18, 199] width 10 height 9
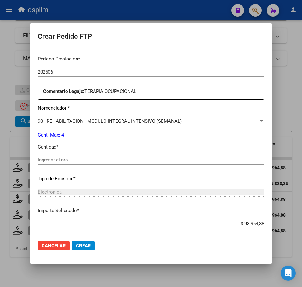
scroll to position [197, 0]
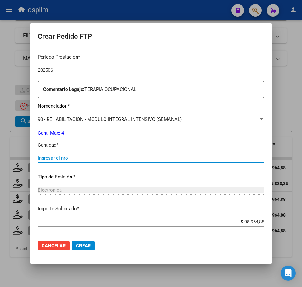
click at [87, 158] on input "Ingresar el nro" at bounding box center [151, 158] width 227 height 6
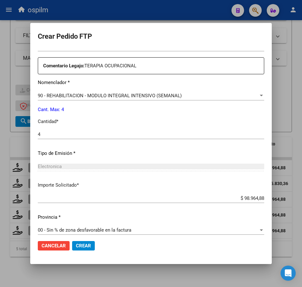
scroll to position [226, 0]
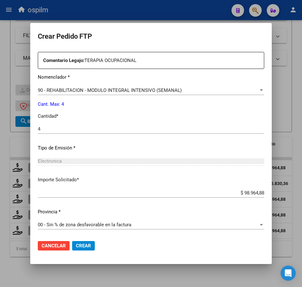
click at [81, 248] on span "Crear" at bounding box center [83, 246] width 15 height 6
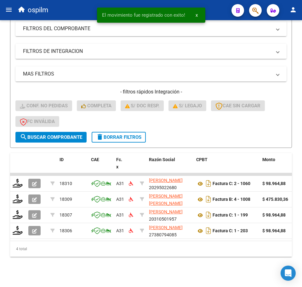
scroll to position [125, 0]
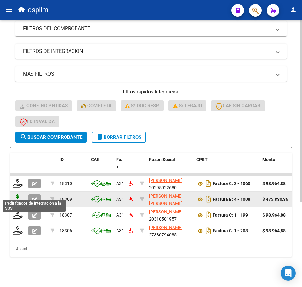
click at [19, 195] on icon at bounding box center [18, 199] width 10 height 9
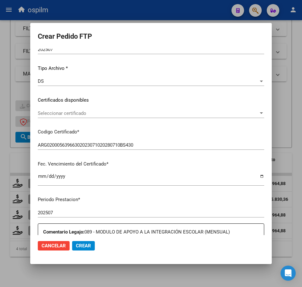
scroll to position [158, 0]
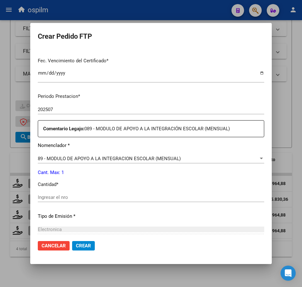
click at [77, 194] on div "Ingresar el nro" at bounding box center [151, 197] width 227 height 9
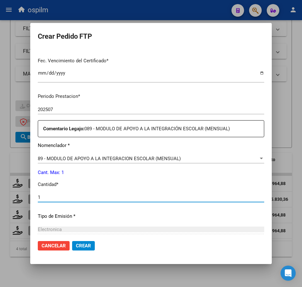
scroll to position [226, 0]
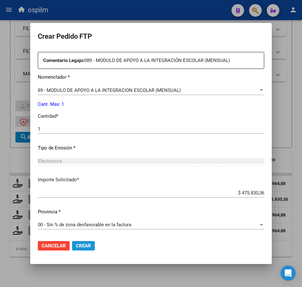
click at [76, 246] on span "Crear" at bounding box center [83, 246] width 15 height 6
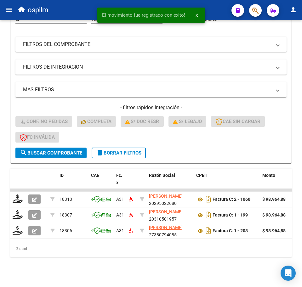
scroll to position [109, 0]
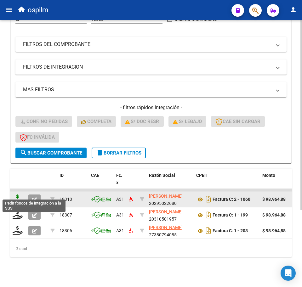
click at [17, 195] on icon at bounding box center [18, 199] width 10 height 9
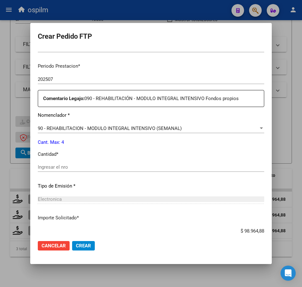
scroll to position [197, 0]
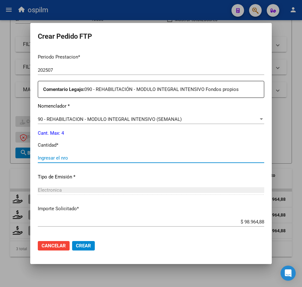
click at [74, 160] on input "Ingresar el nro" at bounding box center [151, 158] width 227 height 6
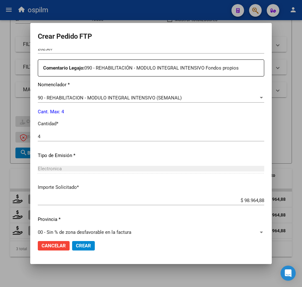
scroll to position [226, 0]
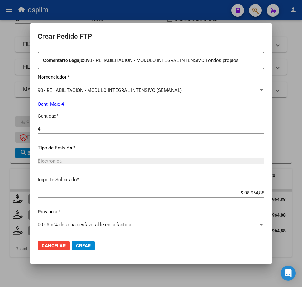
click at [78, 246] on span "Crear" at bounding box center [83, 246] width 15 height 6
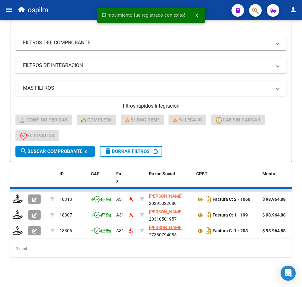
scroll to position [93, 0]
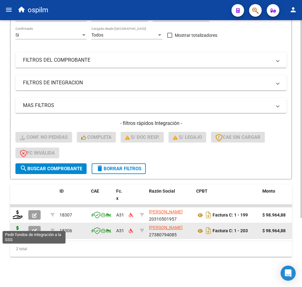
click at [14, 226] on icon at bounding box center [18, 230] width 10 height 9
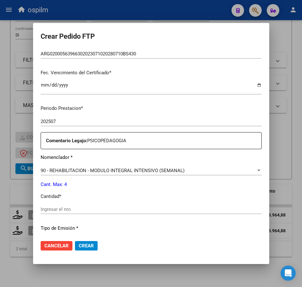
scroll to position [158, 0]
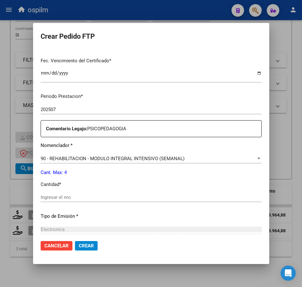
click at [72, 201] on div "Ingresar el nro" at bounding box center [151, 197] width 221 height 9
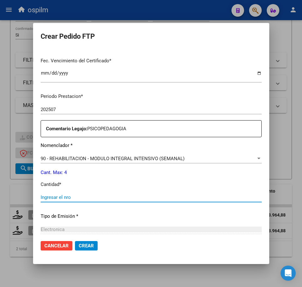
click at [71, 199] on input "Ingresar el nro" at bounding box center [151, 198] width 221 height 6
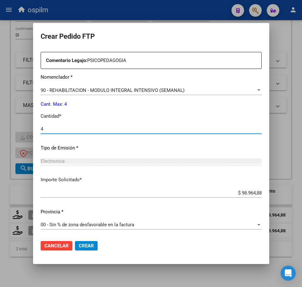
click at [82, 248] on span "Crear" at bounding box center [86, 246] width 15 height 6
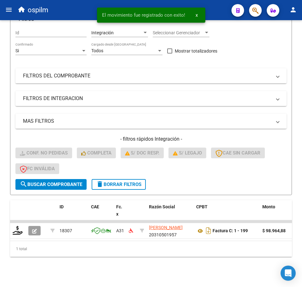
scroll to position [77, 0]
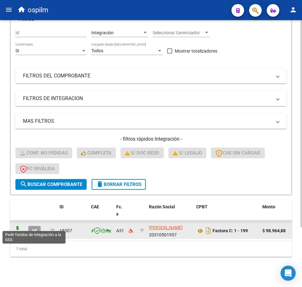
click at [16, 226] on icon at bounding box center [18, 230] width 10 height 9
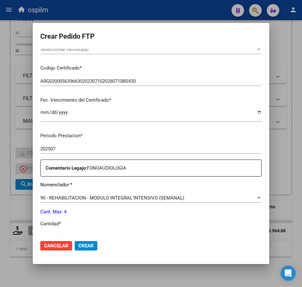
scroll to position [197, 0]
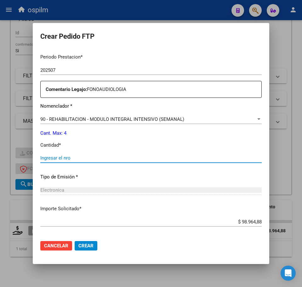
click at [85, 160] on input "Ingresar el nro" at bounding box center [151, 158] width 222 height 6
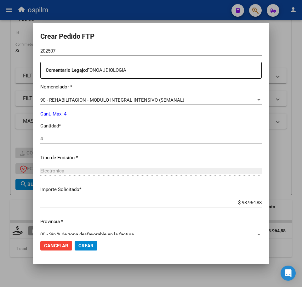
scroll to position [226, 0]
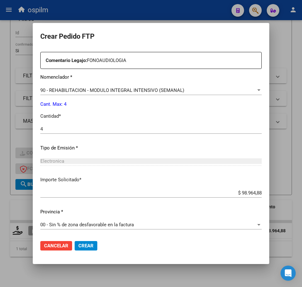
click at [80, 245] on span "Crear" at bounding box center [85, 246] width 15 height 6
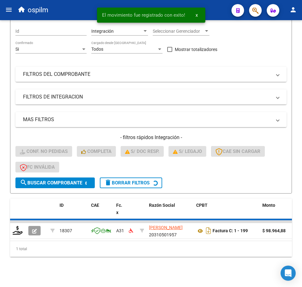
scroll to position [66, 0]
